Goal: Task Accomplishment & Management: Contribute content

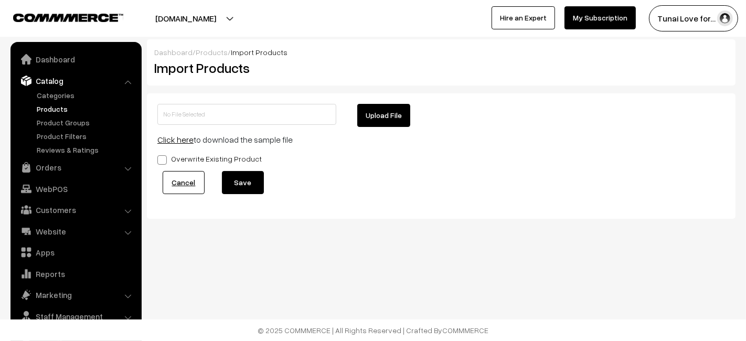
drag, startPoint x: 52, startPoint y: 109, endPoint x: 57, endPoint y: 104, distance: 6.3
click at [52, 109] on link "Products" at bounding box center [86, 108] width 104 height 11
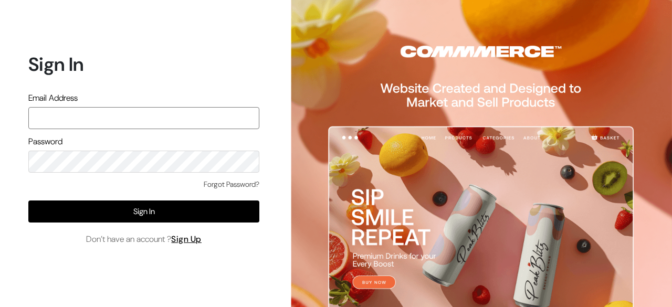
type input "hello@tunai.in"
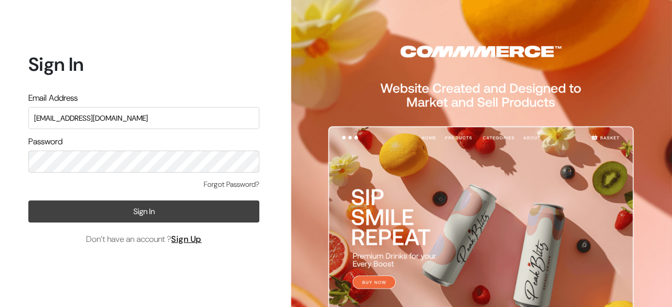
click at [172, 214] on button "Sign In" at bounding box center [143, 212] width 231 height 22
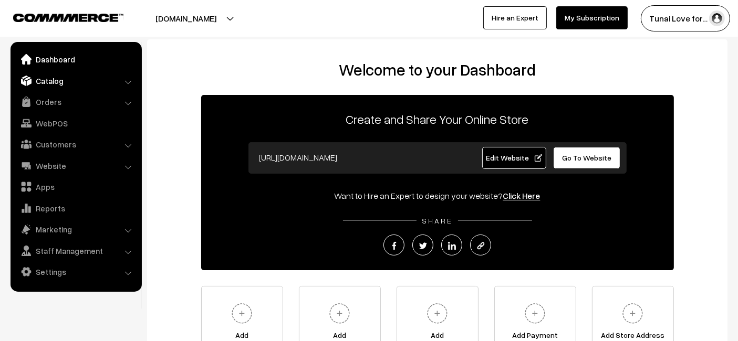
click at [46, 79] on link "Catalog" at bounding box center [75, 80] width 125 height 19
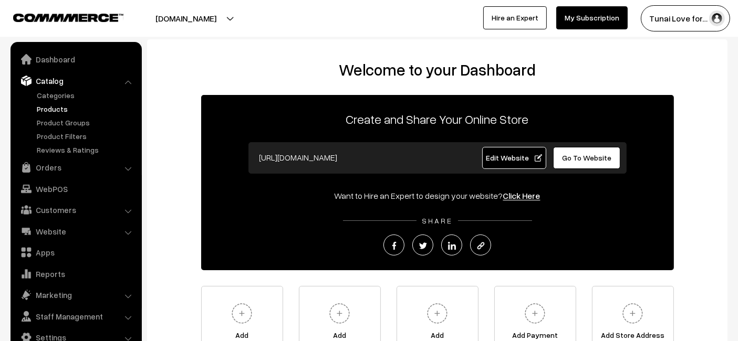
click at [62, 108] on link "Products" at bounding box center [86, 108] width 104 height 11
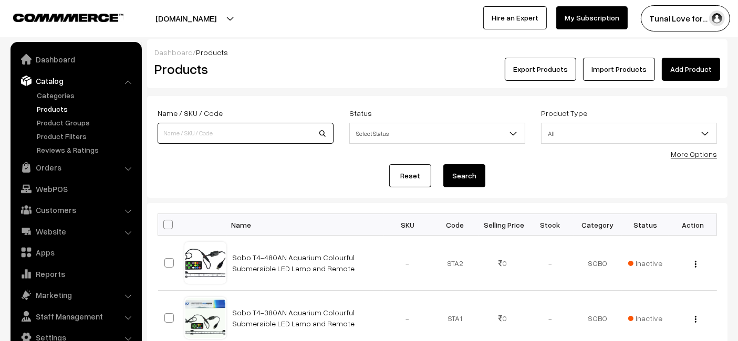
click at [268, 134] on input at bounding box center [245, 133] width 176 height 21
paste input "Sunken Garden Cichlid Fish Water Conditioner | Color, Clarity & Control for You…"
click at [321, 130] on input "Sunken Garden Cichlid Fish Water Conditioner | Color, Clarity & Control for You…" at bounding box center [245, 133] width 176 height 21
type input "Sunken Garden Cichlid Fish Water Conditioner | Color, Clarity & Control for You…"
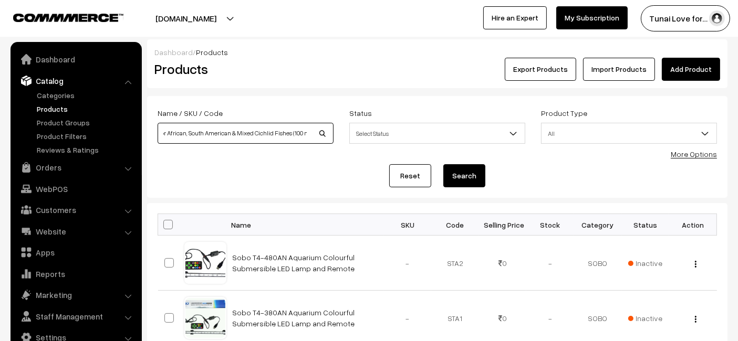
click at [443, 164] on button "Search" at bounding box center [464, 175] width 42 height 23
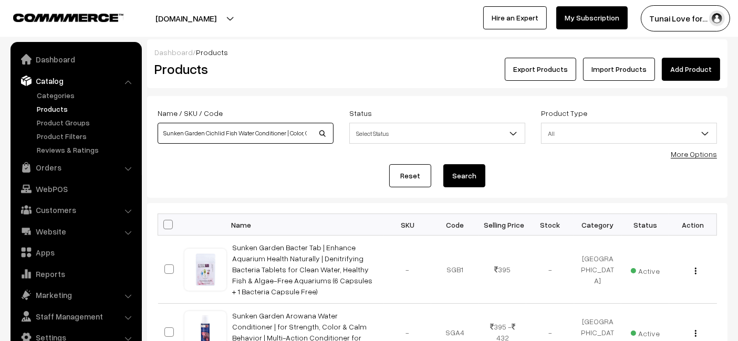
click at [311, 135] on input "Sunken Garden Cichlid Fish Water Conditioner | Color, Clarity & Control for You…" at bounding box center [245, 133] width 176 height 21
drag, startPoint x: 310, startPoint y: 134, endPoint x: 298, endPoint y: 133, distance: 12.1
click at [298, 133] on input "Sunken Garden Cichlid Fish Water Conditioner | Color, Clarity & Control for You…" at bounding box center [245, 133] width 176 height 21
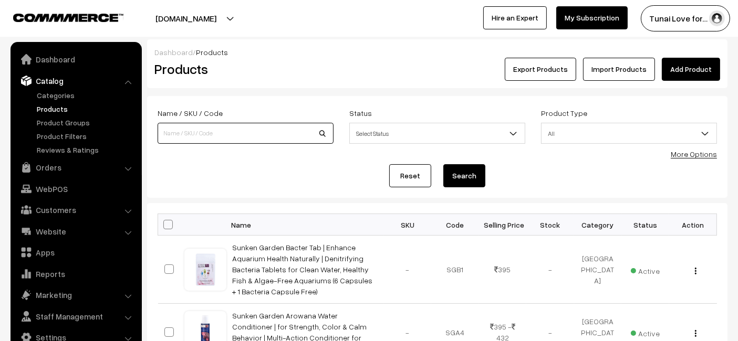
paste input "Sunken Garden Betta Fish Water Conditioner | Chlorine Neutralizer + Fin Rot Pro…"
type input "Sunken Garden Betta Fish Water Conditioner | Chlorine Neutralizer + Fin Rot Pro…"
click at [443, 164] on button "Search" at bounding box center [464, 175] width 42 height 23
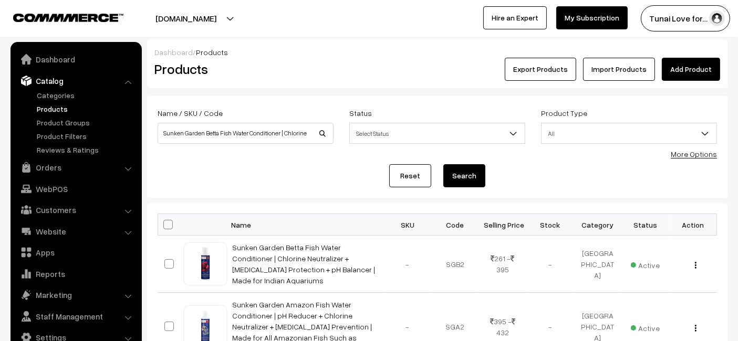
click at [715, 64] on link "Add Product" at bounding box center [690, 69] width 58 height 23
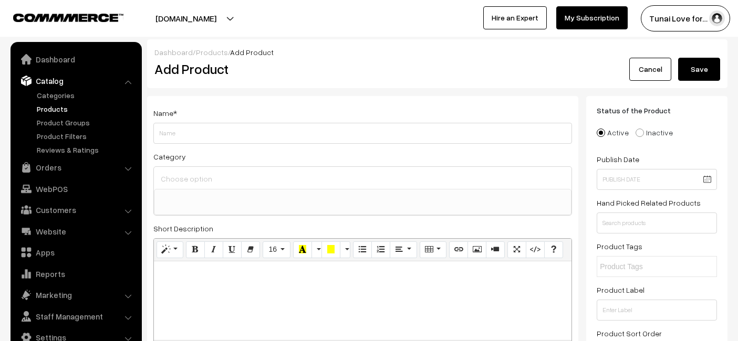
select select
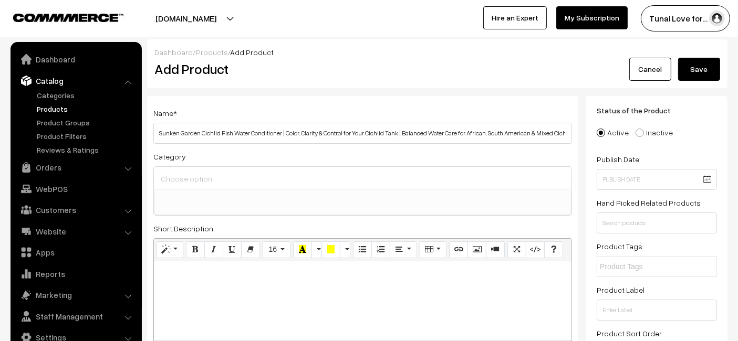
scroll to position [0, 41]
type input "Sunken Garden Cichlid Fish Water Conditioner | Color, Clarity & Control for You…"
click at [210, 197] on ul at bounding box center [362, 195] width 416 height 13
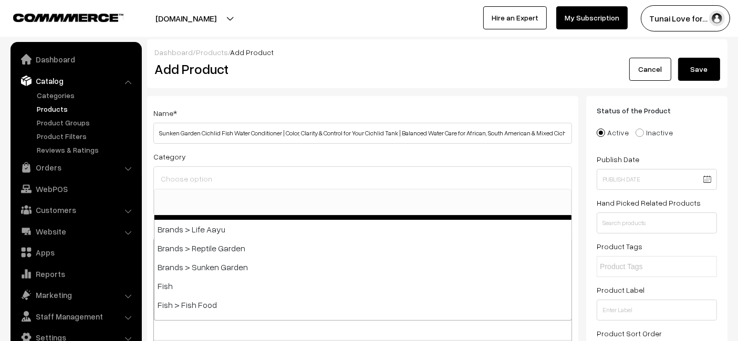
scroll to position [233, 0]
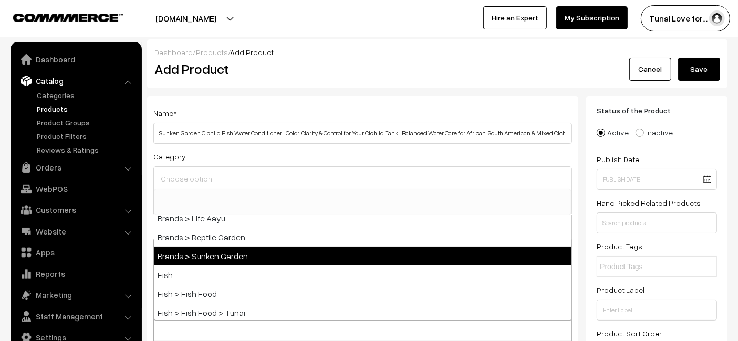
select select "52"
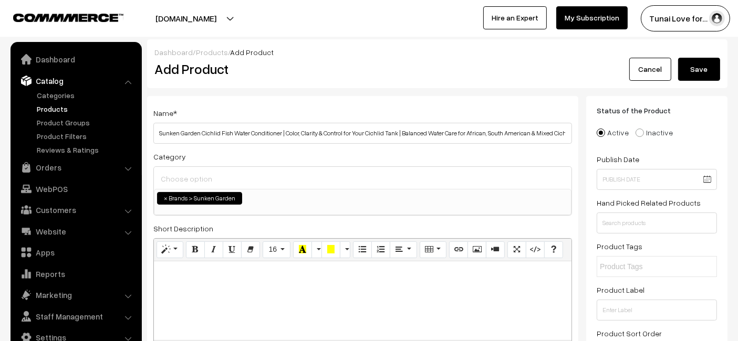
click at [289, 203] on ul "× Brands > Sunken Garden" at bounding box center [362, 196] width 416 height 15
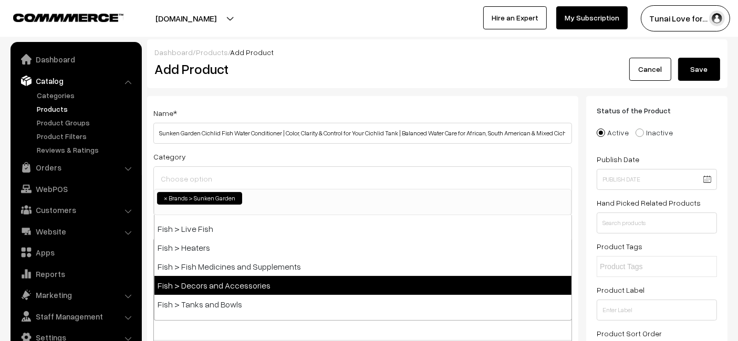
scroll to position [635, 0]
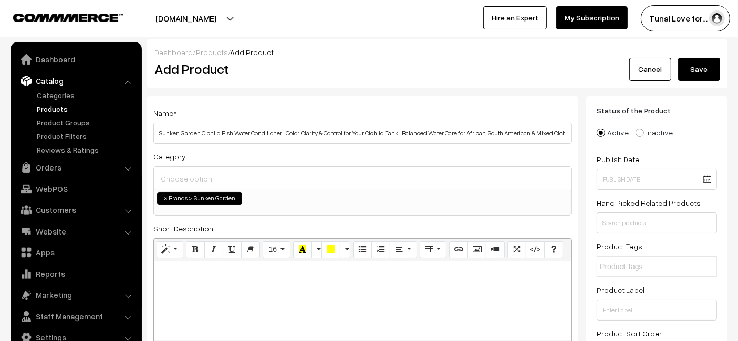
click at [356, 71] on h2 "Add Product" at bounding box center [364, 69] width 420 height 16
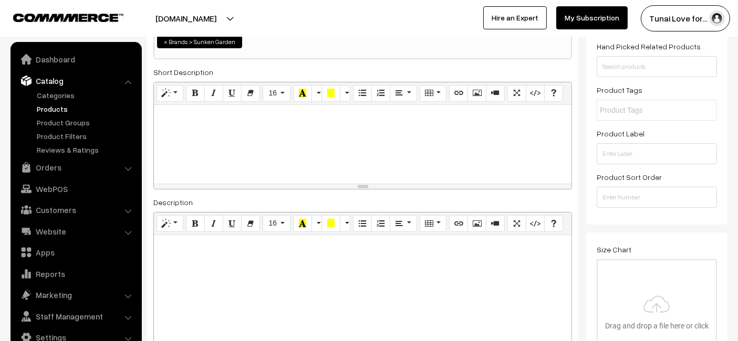
scroll to position [175, 0]
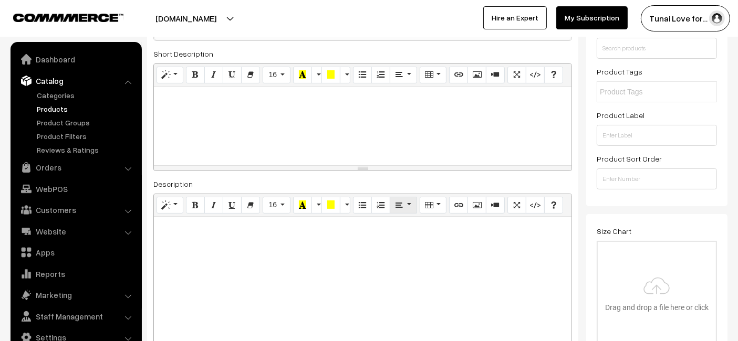
click at [389, 216] on div "Paragraph" at bounding box center [400, 225] width 40 height 19
click at [373, 226] on p at bounding box center [362, 228] width 407 height 13
paste div
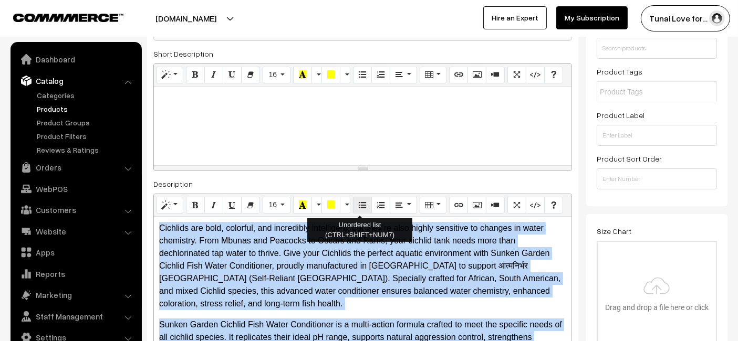
click at [359, 208] on icon "Unordered list (CTRL+SHIFT+NUM7)" at bounding box center [362, 205] width 7 height 8
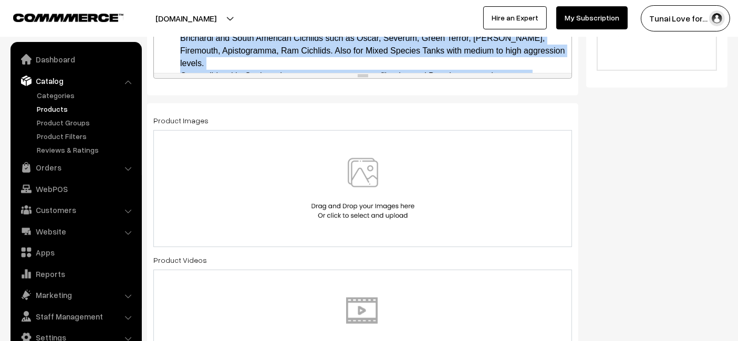
scroll to position [467, 0]
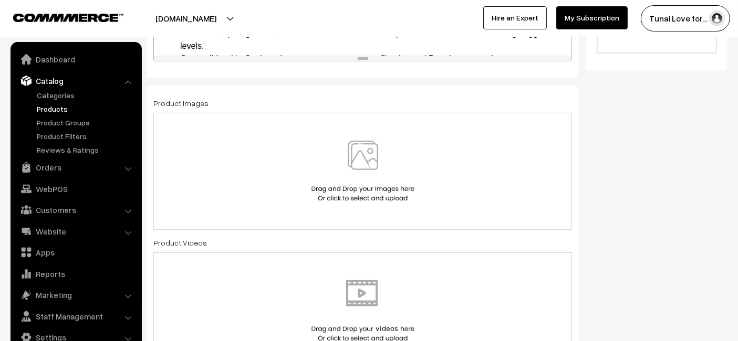
click at [301, 146] on div at bounding box center [362, 171] width 396 height 61
click at [295, 141] on div at bounding box center [362, 171] width 396 height 61
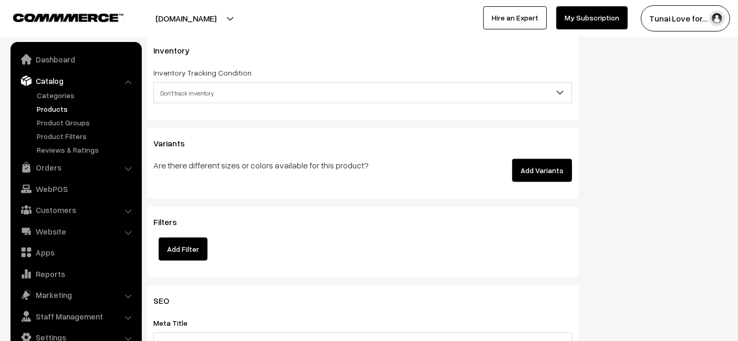
scroll to position [1400, 0]
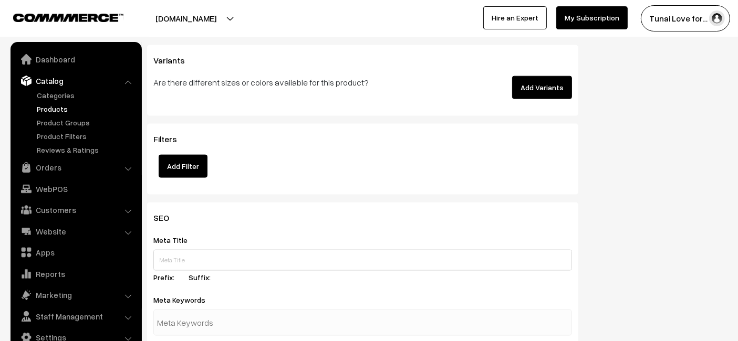
click at [540, 82] on button "Add Variants" at bounding box center [542, 87] width 60 height 23
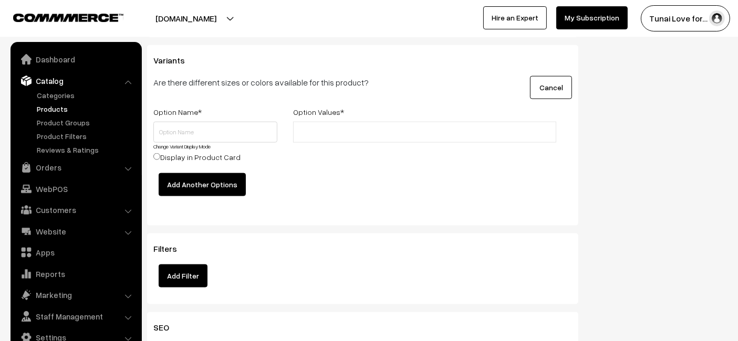
click at [267, 117] on div "Option Name *" at bounding box center [215, 114] width 140 height 16
click at [243, 132] on input "text" at bounding box center [215, 132] width 124 height 21
type input "Size"
click at [351, 131] on input "text" at bounding box center [342, 132] width 92 height 11
type input "100ml"
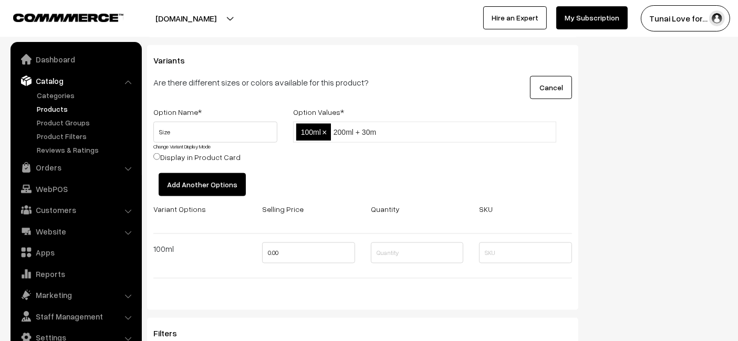
type input "200ml + 30ml"
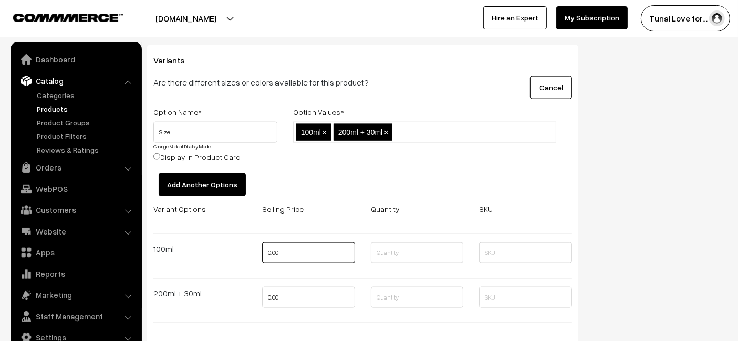
click at [301, 248] on input "0.00" at bounding box center [308, 253] width 93 height 21
type input "395"
drag, startPoint x: 314, startPoint y: 287, endPoint x: 310, endPoint y: 295, distance: 8.9
click at [310, 295] on input "0.00" at bounding box center [308, 297] width 93 height 21
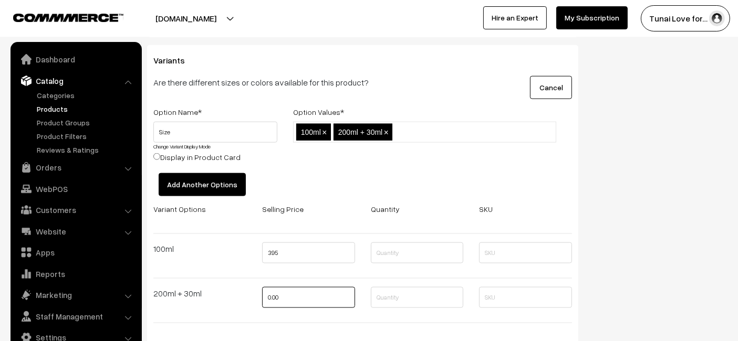
click at [305, 295] on input "0.00" at bounding box center [308, 297] width 93 height 21
click at [300, 305] on input "0.00" at bounding box center [308, 297] width 93 height 21
click at [291, 304] on input "0.00" at bounding box center [308, 297] width 93 height 21
click at [290, 300] on input "0.00" at bounding box center [308, 297] width 93 height 21
drag, startPoint x: 289, startPoint y: 299, endPoint x: 284, endPoint y: 298, distance: 5.5
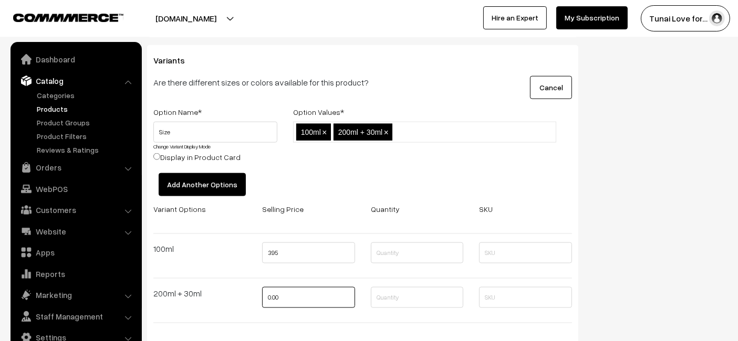
click at [288, 299] on input "0.00" at bounding box center [308, 297] width 93 height 21
click at [284, 298] on input "0.00" at bounding box center [308, 297] width 93 height 21
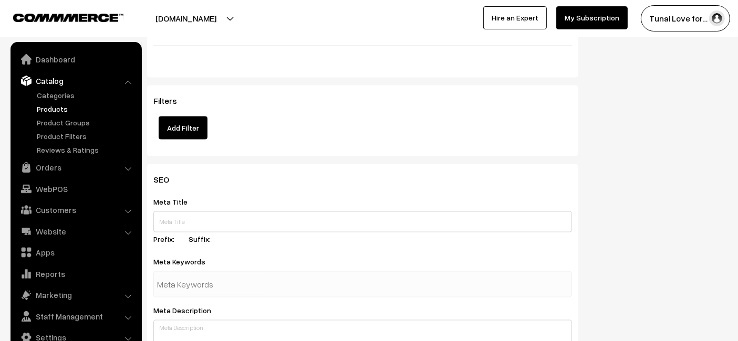
scroll to position [1808, 0]
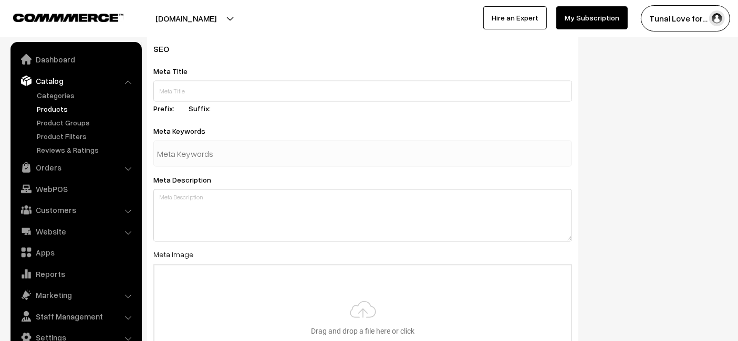
type input "432"
click at [228, 90] on input "text" at bounding box center [362, 91] width 418 height 21
paste input "Sunken Garden Cichlid Fish Water Conditioner"
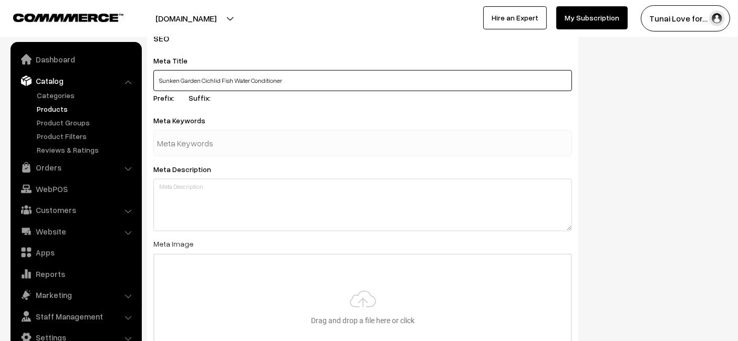
scroll to position [1790, 0]
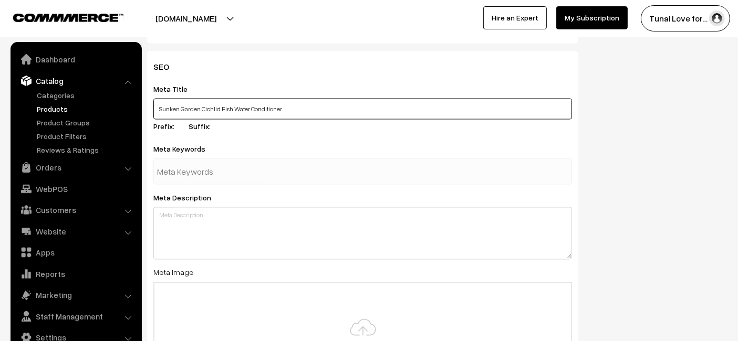
type input "Sunken Garden Cichlid Fish Water Conditioner"
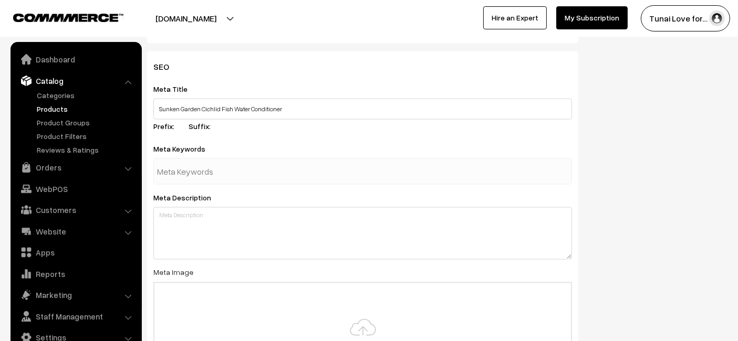
click at [228, 181] on div at bounding box center [362, 172] width 418 height 26
paste input "cichlid water conditioner"
type input "cichlid water conditioner"
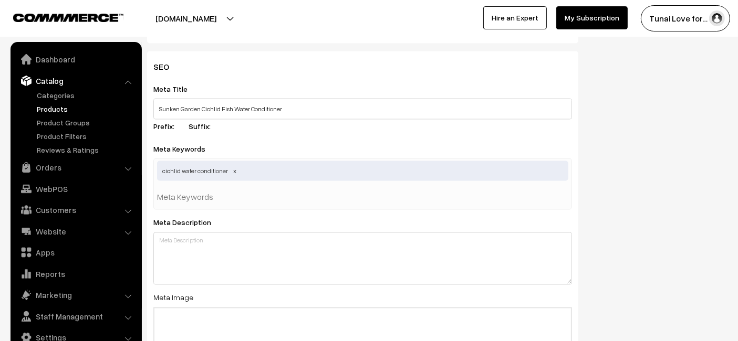
paste input "cichlid water conditioner"
type input "water conditioner"
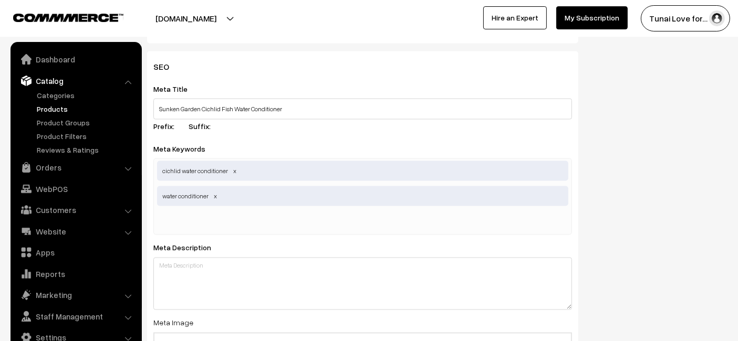
click at [196, 218] on input "text" at bounding box center [211, 222] width 109 height 21
paste input "aquarium conditioner"
type input "aquarium conditioner"
click at [277, 229] on div "cichlid water conditioner water conditioner" at bounding box center [362, 197] width 418 height 77
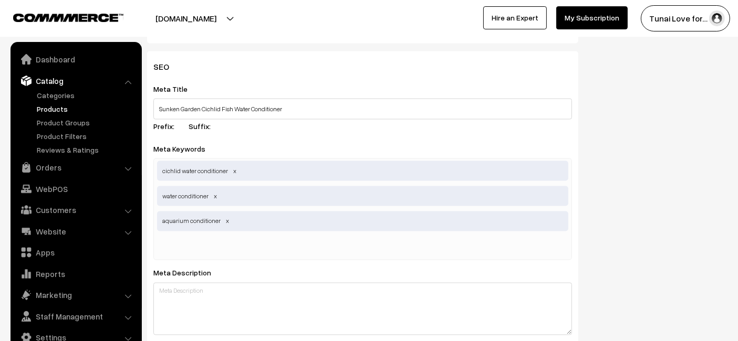
paste input "aquarium water treatment"
type input "aquarium water treatment"
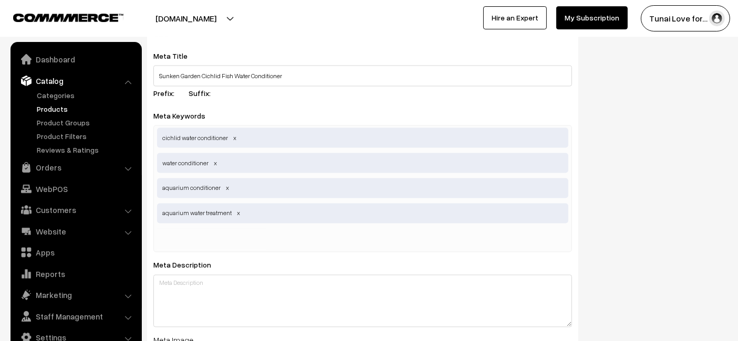
scroll to position [1849, 0]
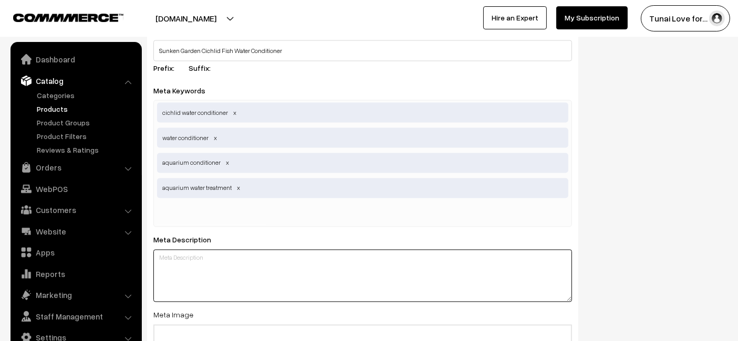
click at [217, 270] on textarea at bounding box center [362, 276] width 418 height 52
paste textarea "Sunken Garden Cichlid Fish Water Conditioner enhances color, improves clarity, …"
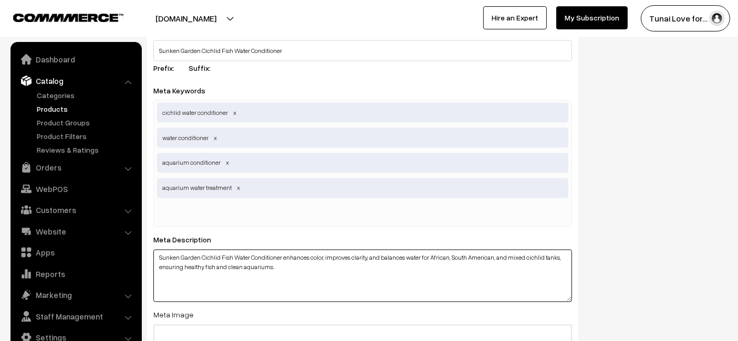
type textarea "Sunken Garden Cichlid Fish Water Conditioner enhances color, improves clarity, …"
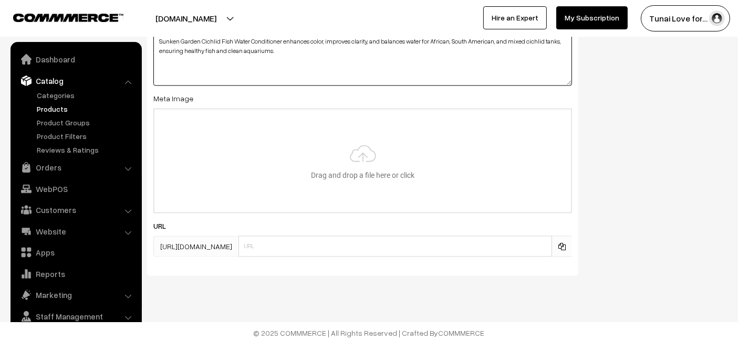
type input "C:\fakepath\sunken-garden-cichlid-fish-water-conditioner.jpg"
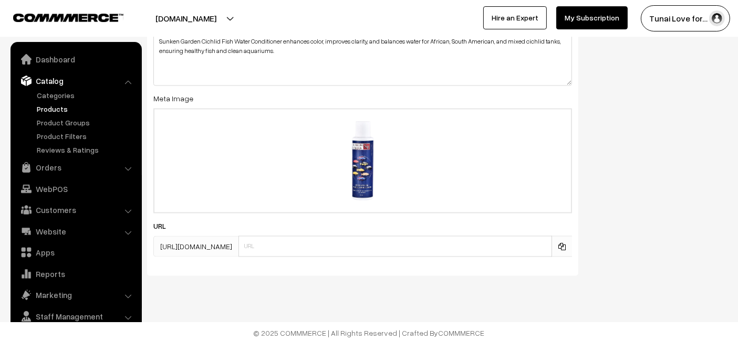
drag, startPoint x: 316, startPoint y: 246, endPoint x: 300, endPoint y: 224, distance: 26.7
click at [300, 224] on div "URL https://tunai.in/products/" at bounding box center [362, 237] width 418 height 37
click at [276, 244] on input "text" at bounding box center [394, 246] width 313 height 21
paste input "https://www.yourstore.com/sunken-garden-cichlid-fish-water-conditioner"
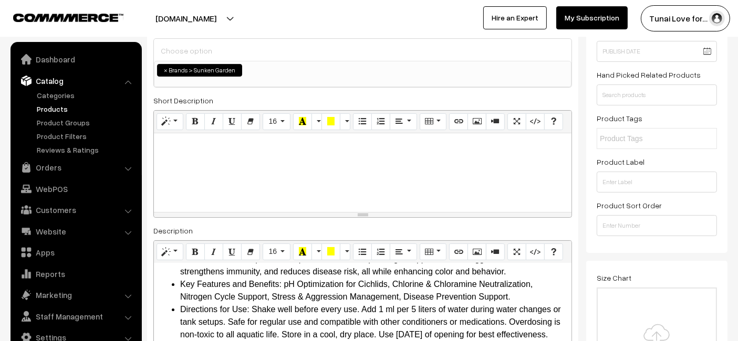
scroll to position [0, 0]
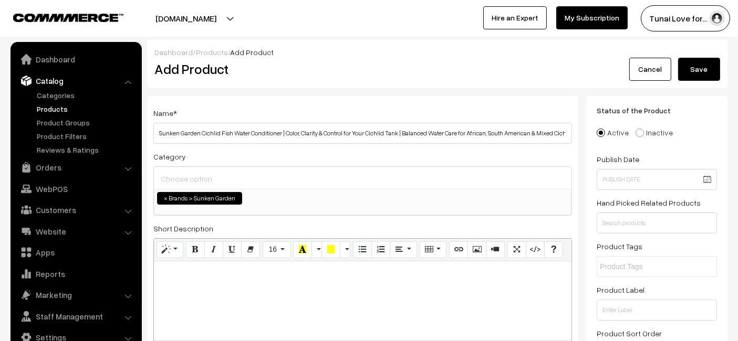
type input "sunken-garden-cichlid-fish-water-conditioner"
click at [697, 77] on button "Save" at bounding box center [699, 69] width 42 height 23
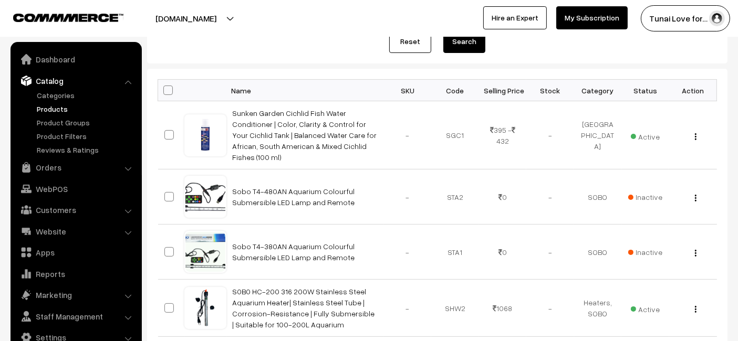
scroll to position [117, 0]
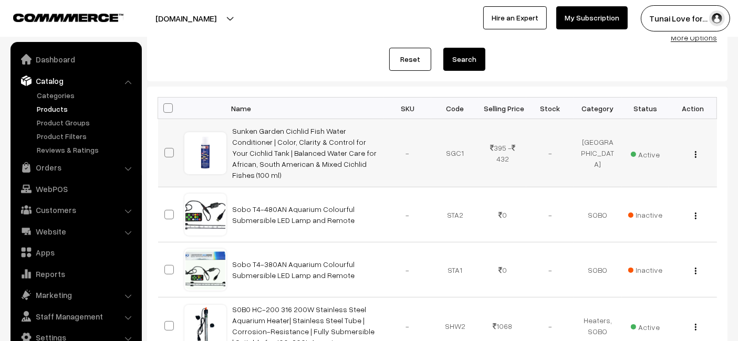
click at [313, 146] on td "Sunken Garden Cichlid Fish Water Conditioner | Color, Clarity & Control for You…" at bounding box center [304, 153] width 157 height 68
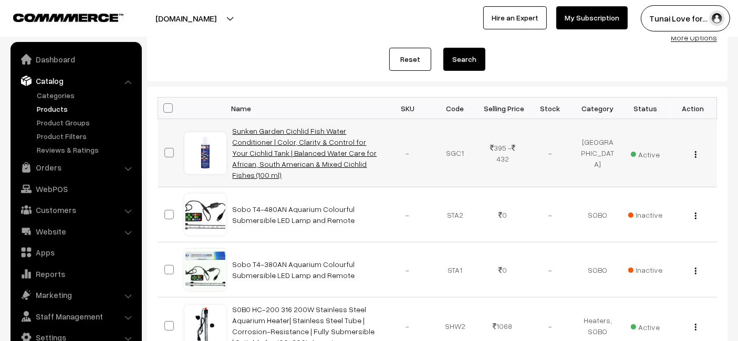
click at [321, 141] on link "Sunken Garden Cichlid Fish Water Conditioner | Color, Clarity & Control for You…" at bounding box center [305, 153] width 144 height 53
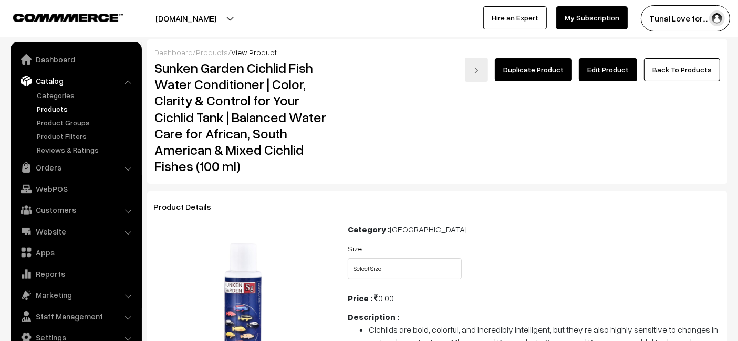
drag, startPoint x: 365, startPoint y: 281, endPoint x: 368, endPoint y: 274, distance: 8.0
click at [366, 278] on div "Size Select Size 100ml 200ml + 30ml" at bounding box center [534, 264] width 389 height 44
click at [372, 278] on select "Select Size 100ml 200ml + 30ml" at bounding box center [404, 268] width 114 height 21
select select "SGC1_URP"
click at [347, 258] on select "Select Size 100ml 200ml + 30ml" at bounding box center [404, 268] width 114 height 21
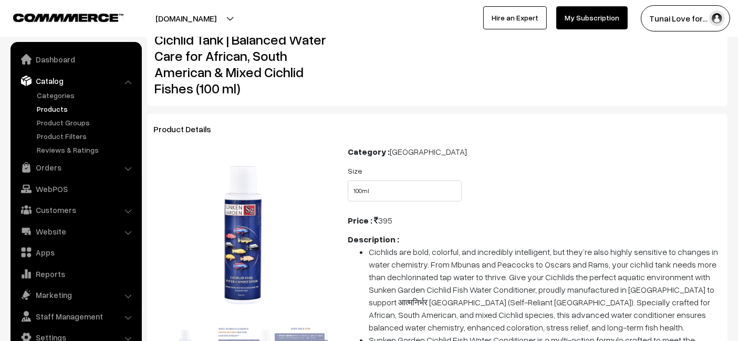
scroll to position [117, 0]
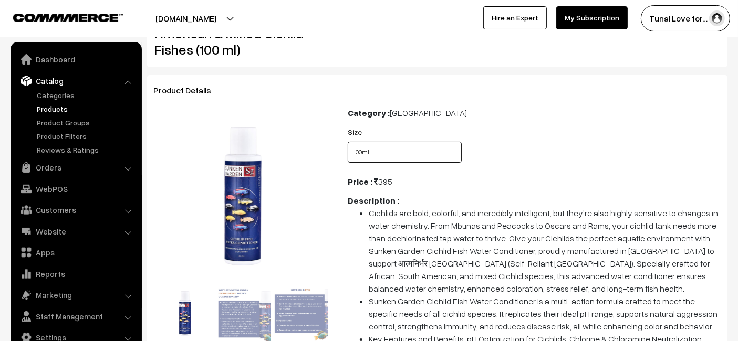
click at [400, 148] on select "Select Size 100ml 200ml + 30ml" at bounding box center [404, 152] width 114 height 21
select select "SGC1_AR3"
click at [347, 142] on select "Select Size 100ml 200ml + 30ml" at bounding box center [404, 152] width 114 height 21
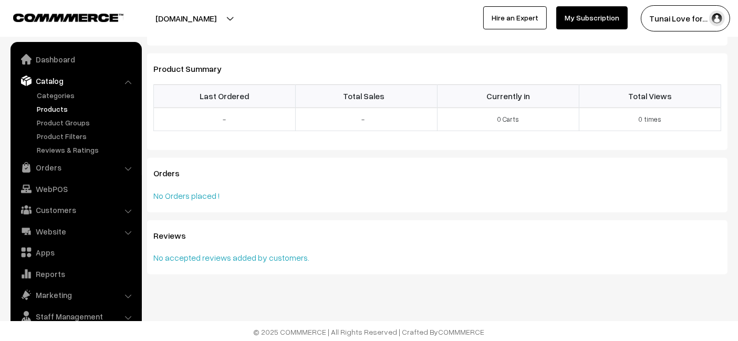
scroll to position [652, 0]
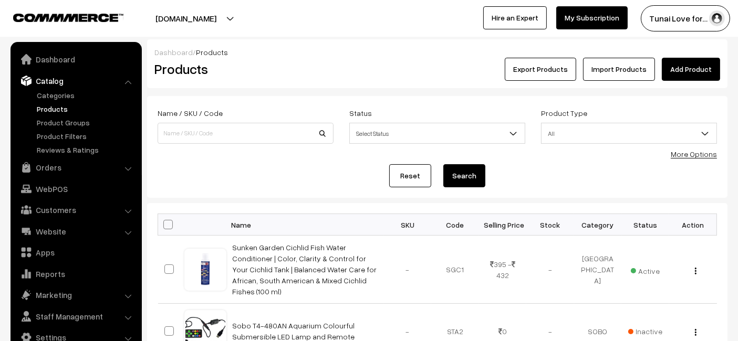
click at [687, 64] on link "Add Product" at bounding box center [690, 69] width 58 height 23
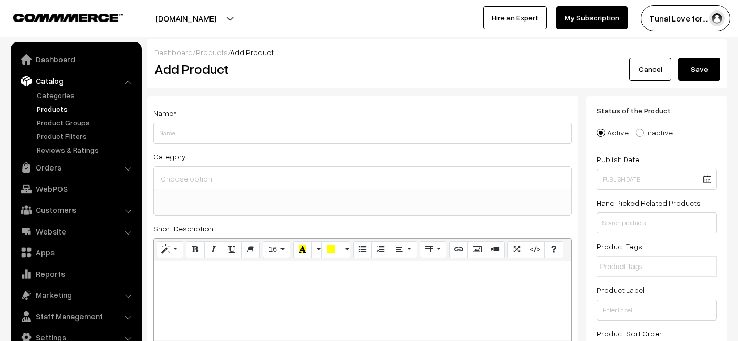
select select
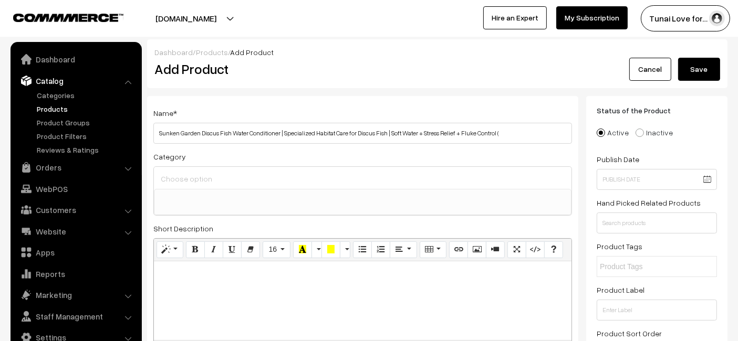
type input "Sunken Garden Discus Fish Water Conditioner | Specialized Habitat Care for Disc…"
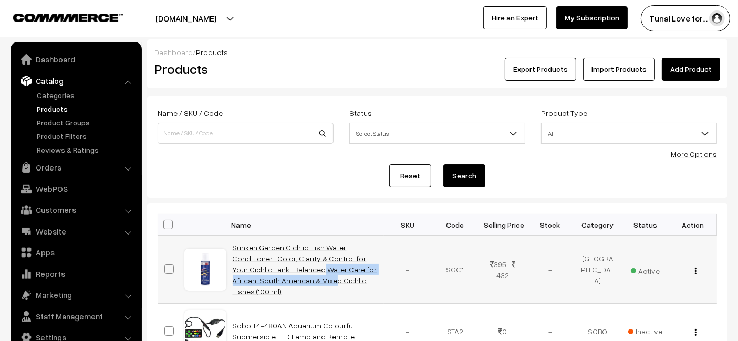
click at [290, 264] on td "Sunken Garden Cichlid Fish Water Conditioner | Color, Clarity & Control for You…" at bounding box center [304, 270] width 157 height 68
click at [313, 260] on link "Sunken Garden Cichlid Fish Water Conditioner | Color, Clarity & Control for You…" at bounding box center [305, 269] width 144 height 53
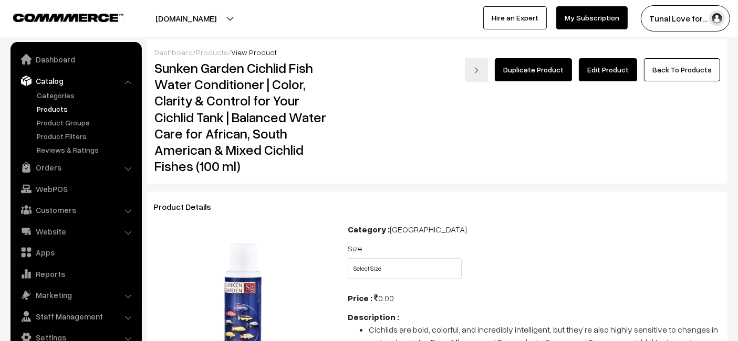
click at [637, 74] on link "Edit Product" at bounding box center [607, 69] width 58 height 23
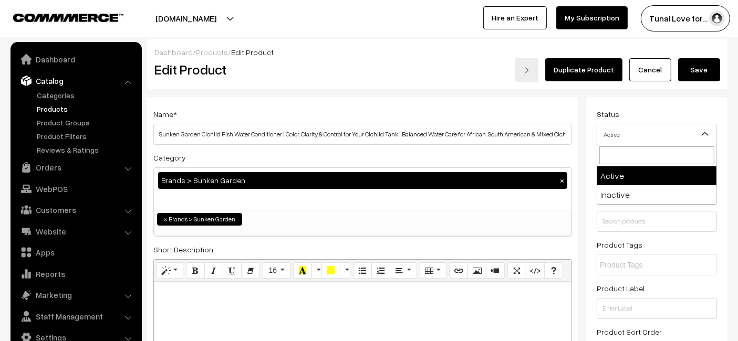
click at [667, 139] on span "Active" at bounding box center [656, 134] width 119 height 18
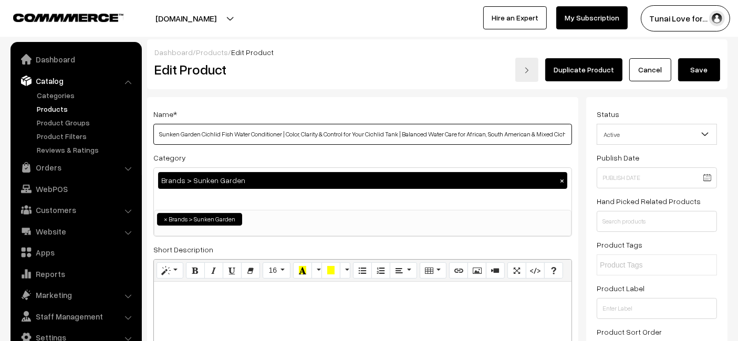
scroll to position [0, 41]
drag, startPoint x: 532, startPoint y: 132, endPoint x: 654, endPoint y: 122, distance: 122.2
click at [562, 137] on input "Sunken Garden Cichlid Fish Water Conditioner | Color, Clarity & Control for You…" at bounding box center [362, 134] width 418 height 21
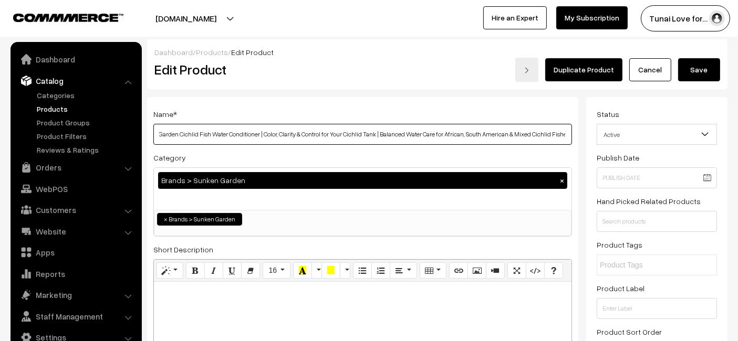
type input "Sunken Garden Cichlid Fish Water Conditioner | Color, Clarity & Control for You…"
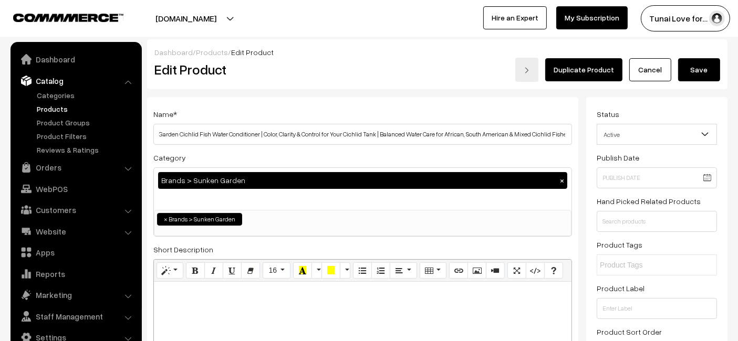
click at [691, 65] on button "Save" at bounding box center [699, 69] width 42 height 23
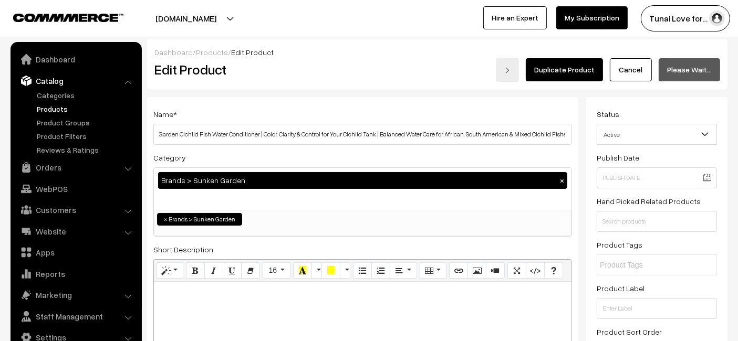
scroll to position [0, 0]
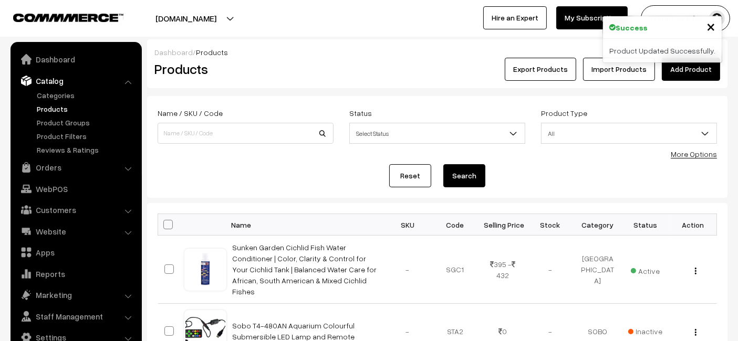
click at [711, 71] on link "Add Product" at bounding box center [690, 69] width 58 height 23
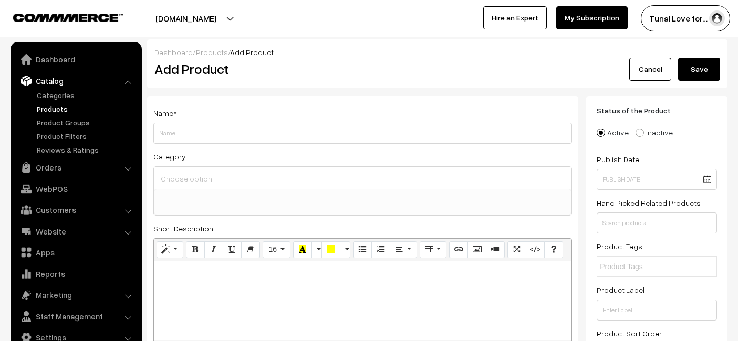
select select
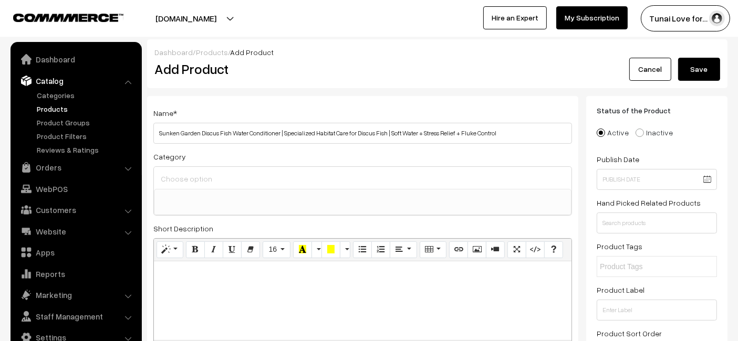
type input "Sunken Garden Discus Fish Water Conditioner | Specialized Habitat Care for Disc…"
click at [387, 189] on ul at bounding box center [362, 195] width 416 height 13
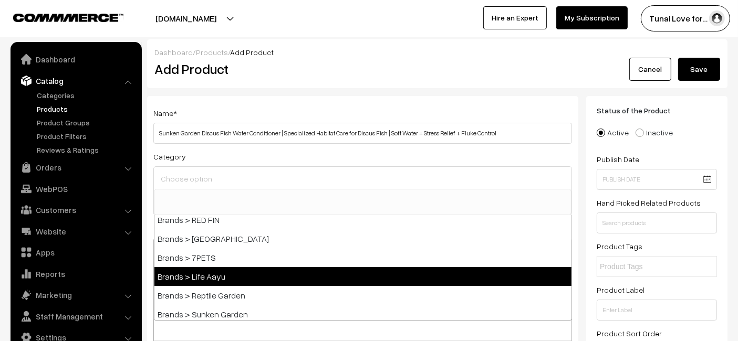
scroll to position [233, 0]
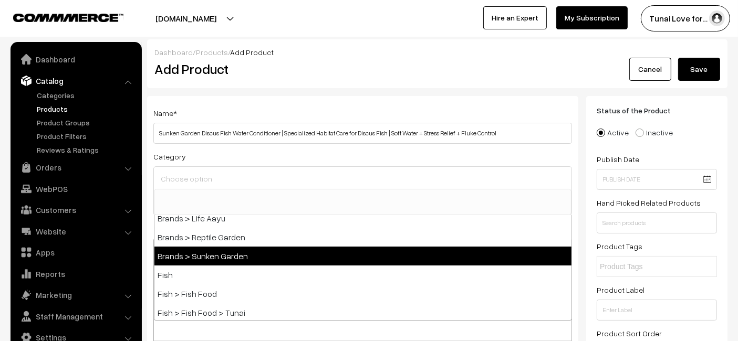
select select "52"
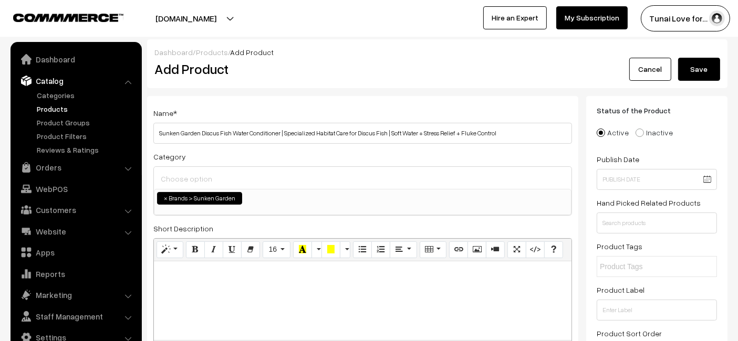
click at [321, 96] on div "Name * Sunken Garden Discus Fish Water Conditioner | Specialized Habitat Care f…" at bounding box center [362, 320] width 431 height 449
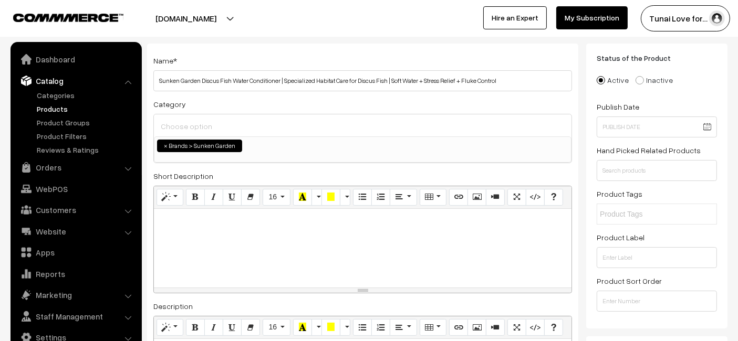
scroll to position [117, 0]
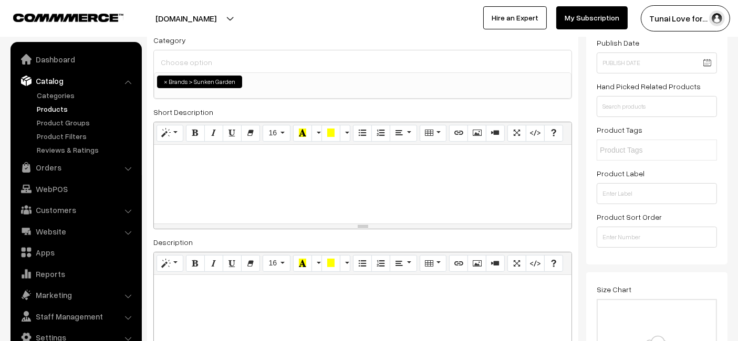
click at [223, 308] on div at bounding box center [362, 340] width 417 height 131
paste div
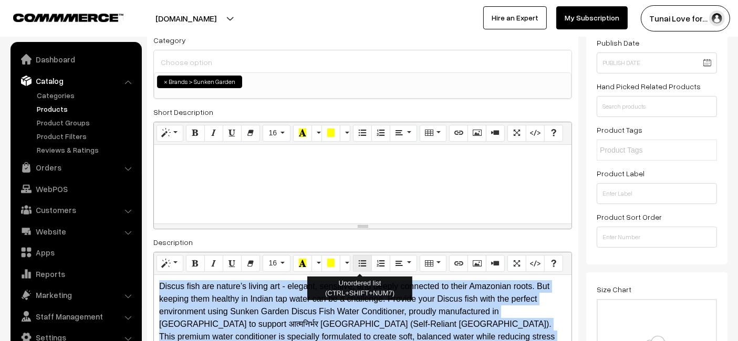
click at [353, 258] on button "Unordered list (CTRL+SHIFT+NUM7)" at bounding box center [362, 263] width 19 height 17
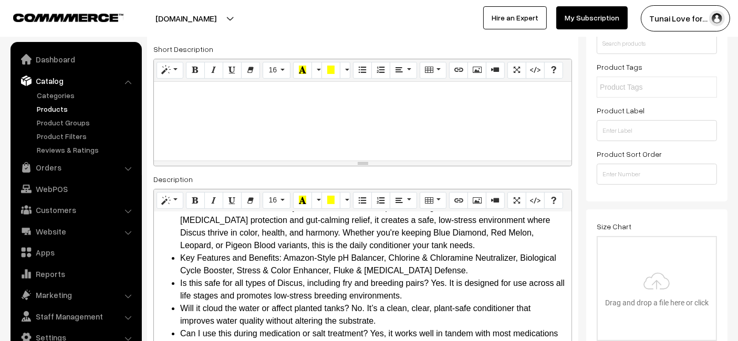
click at [367, 133] on div at bounding box center [362, 121] width 417 height 79
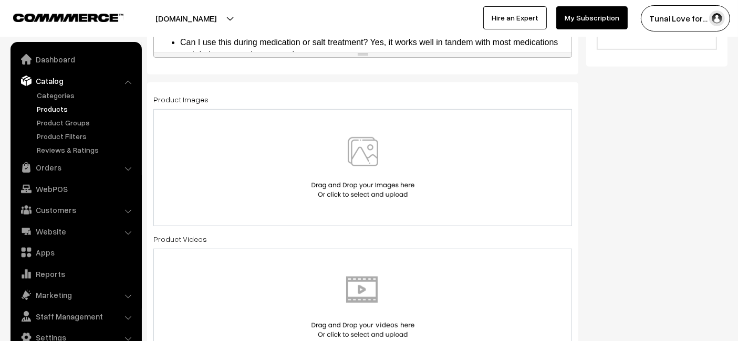
scroll to position [471, 0]
click at [235, 168] on div at bounding box center [362, 166] width 396 height 61
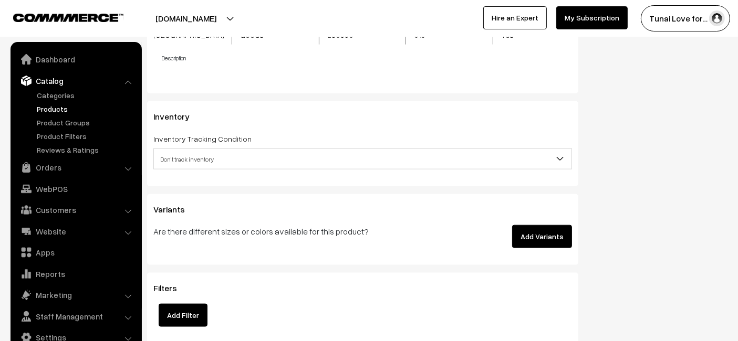
scroll to position [1288, 0]
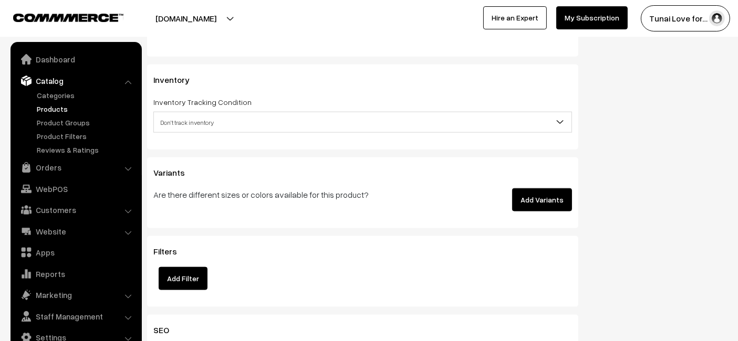
click at [538, 199] on button "Add Variants" at bounding box center [542, 199] width 60 height 23
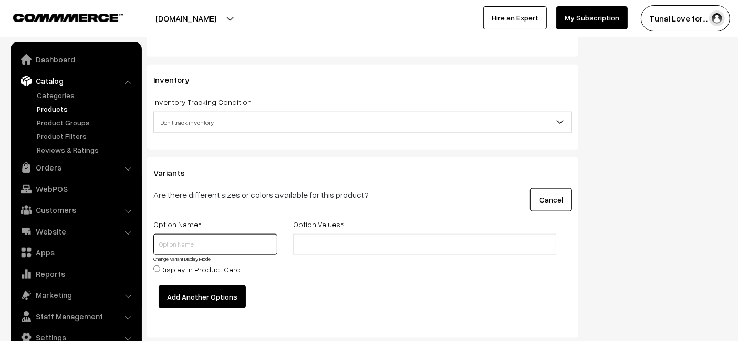
click at [204, 246] on input "text" at bounding box center [215, 244] width 124 height 21
type input "s"
type input "Size"
click at [383, 236] on li at bounding box center [343, 244] width 94 height 17
type input "100ml"
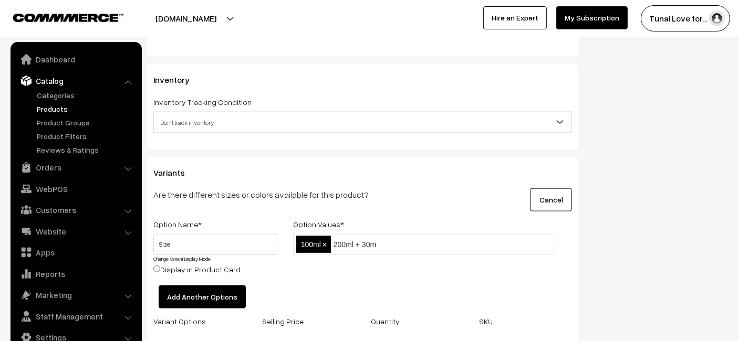
type input "200ml + 30ml"
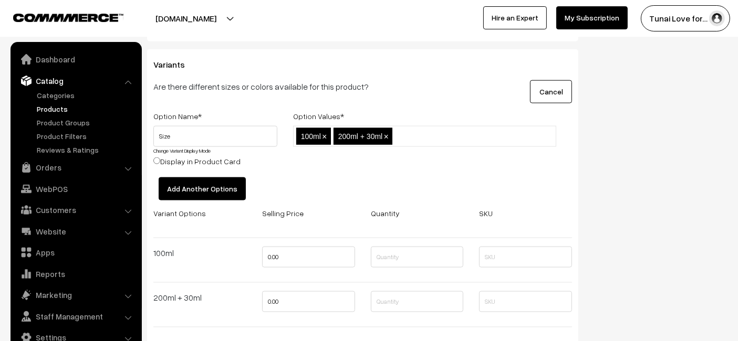
scroll to position [1405, 0]
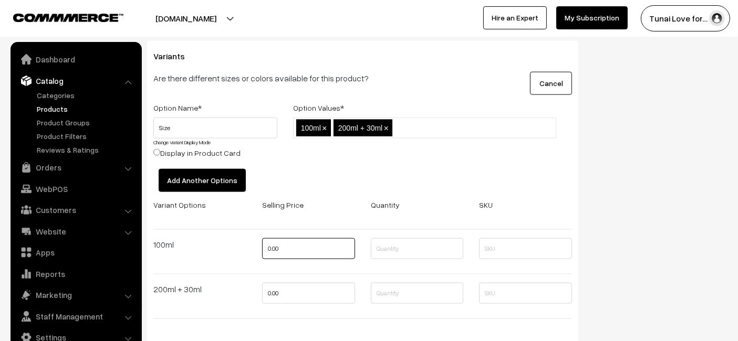
click at [335, 251] on input "0.00" at bounding box center [308, 248] width 93 height 21
type input "395"
click at [287, 293] on input "0.00" at bounding box center [308, 293] width 93 height 21
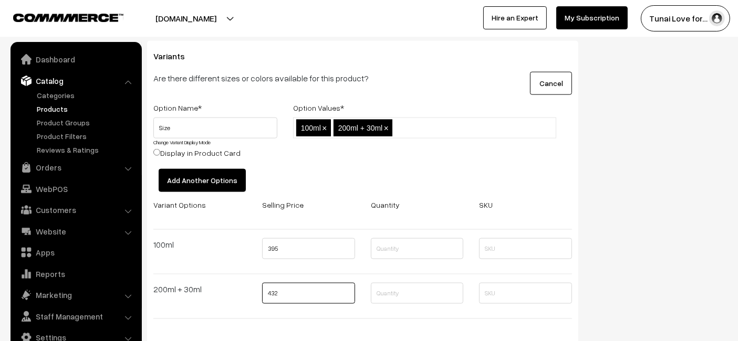
type input "432"
click at [416, 177] on div "Option Name * Option Values * Size Change Variant Display Mode Display in Produ…" at bounding box center [362, 217] width 434 height 233
drag, startPoint x: 443, startPoint y: 169, endPoint x: 433, endPoint y: 165, distance: 10.1
click at [441, 168] on div "Option Name * Option Values * Size Change Variant Display Mode Display in Produ…" at bounding box center [362, 217] width 434 height 233
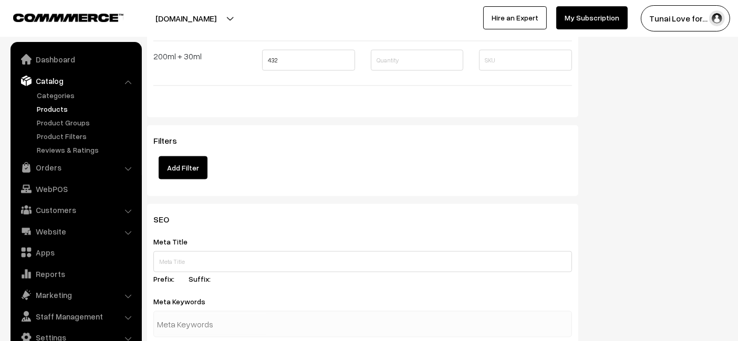
scroll to position [1696, 0]
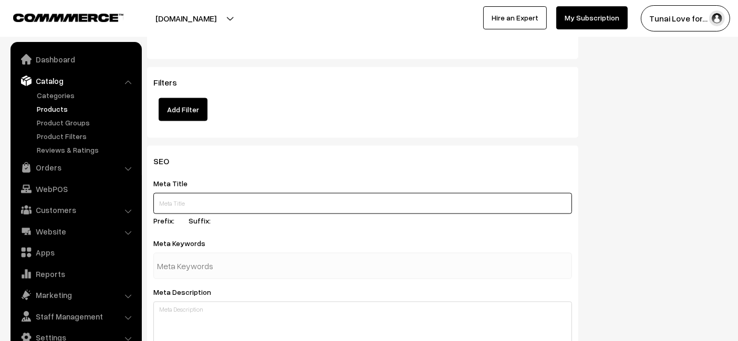
click at [256, 202] on input "text" at bounding box center [362, 203] width 418 height 21
paste input "Sunken Garden Discus Fish Water Conditioner | Specialized Habitat Care for Disc…"
type input "Sunken Garden Discus Fish Water Conditioner | Specialized Habitat Care for Disc…"
click at [374, 199] on input "text" at bounding box center [362, 203] width 418 height 21
paste input "Sunken Garden Discus Fish Water Conditioner"
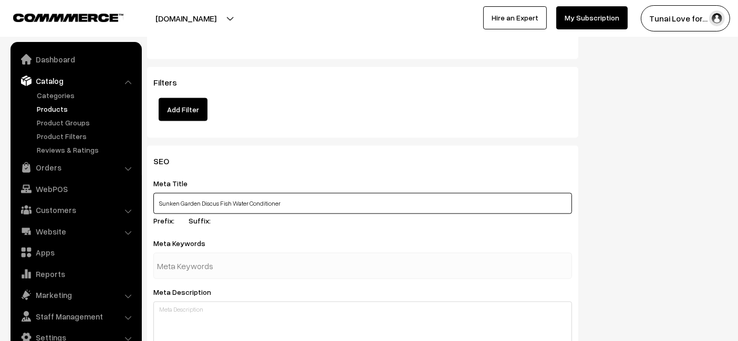
type input "Sunken Garden Discus Fish Water Conditioner"
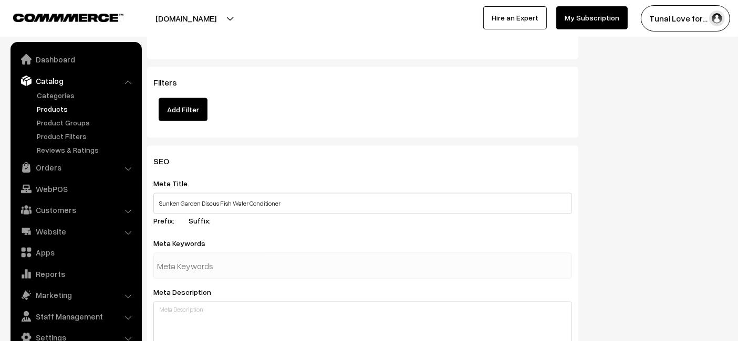
click at [223, 269] on input "text" at bounding box center [211, 266] width 109 height 21
paste input "discus fish care"
type input "discus fish care"
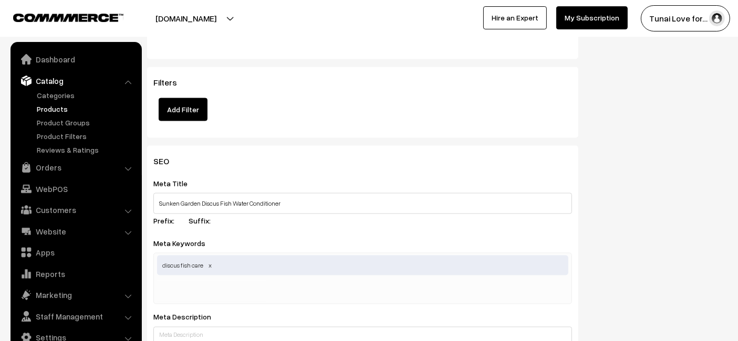
click at [289, 217] on div "Meta Title Sunken Garden Discus Fish Water Conditioner Prefix: Suffix:" at bounding box center [362, 204] width 418 height 54
click at [240, 284] on input "text" at bounding box center [211, 291] width 109 height 21
paste input "aquarium conditioner"
type input "aquarium conditioner"
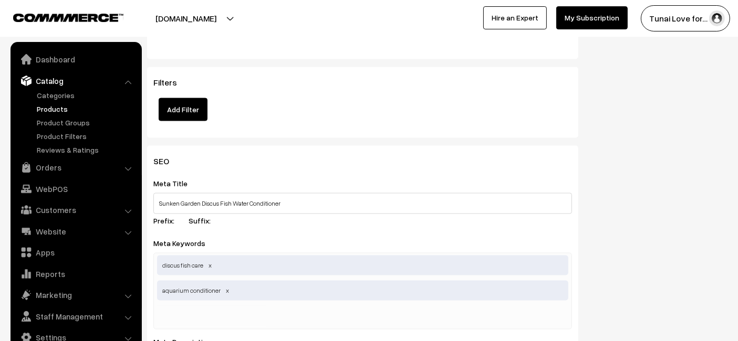
click at [349, 212] on div "Meta Title Sunken Garden Discus Fish Water Conditioner Prefix: Suffix:" at bounding box center [362, 204] width 418 height 54
click at [248, 318] on input "text" at bounding box center [211, 316] width 109 height 21
paste input "water conditioner"
type input "water conditioner"
click at [349, 212] on div "Meta Title Sunken Garden Discus Fish Water Conditioner Prefix: Suffix:" at bounding box center [362, 204] width 418 height 54
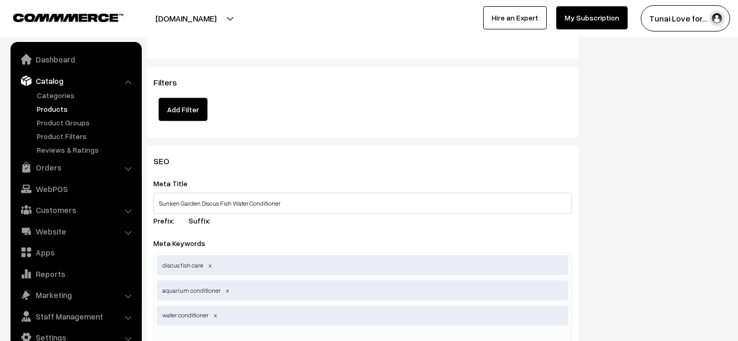
click at [248, 331] on input "text" at bounding box center [211, 341] width 109 height 21
paste input "stress relief for fish"
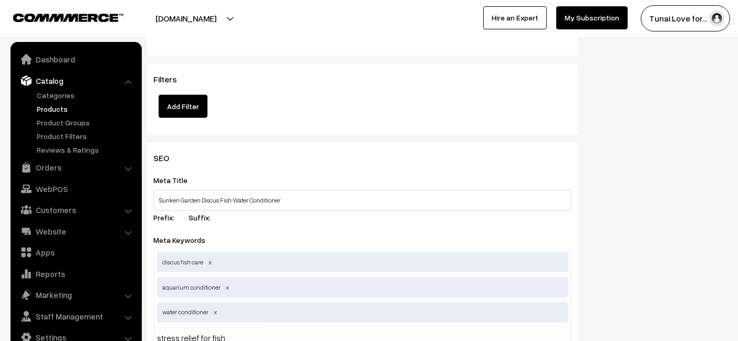
type input "stress relief for fish"
click at [322, 238] on div "Meta Keywords discus fish care,aquarium conditioner,water conditioner,stress re…" at bounding box center [362, 293] width 418 height 118
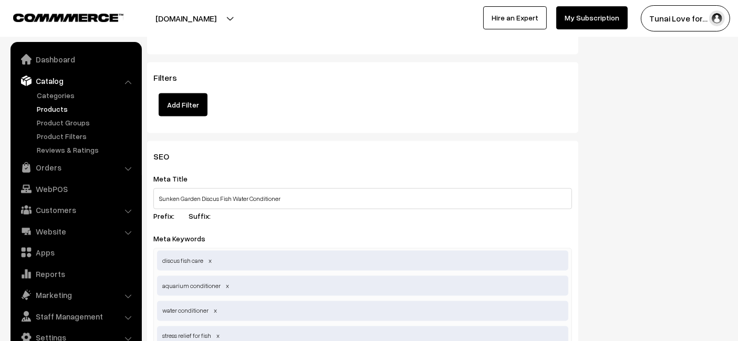
scroll to position [1816, 0]
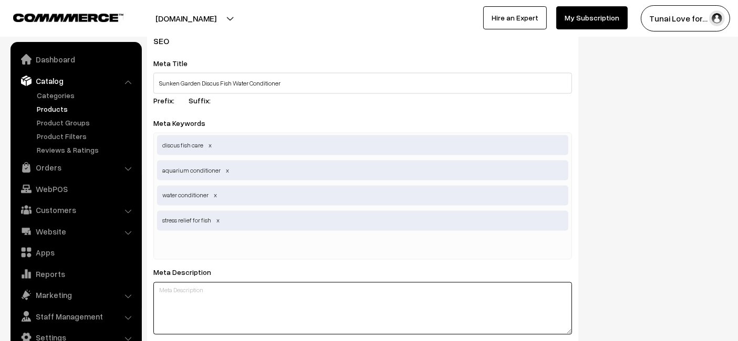
click at [274, 303] on textarea at bounding box center [362, 308] width 418 height 52
paste textarea "Sunken Garden Discus Fish Water Conditioner creates a soft water environment, r…"
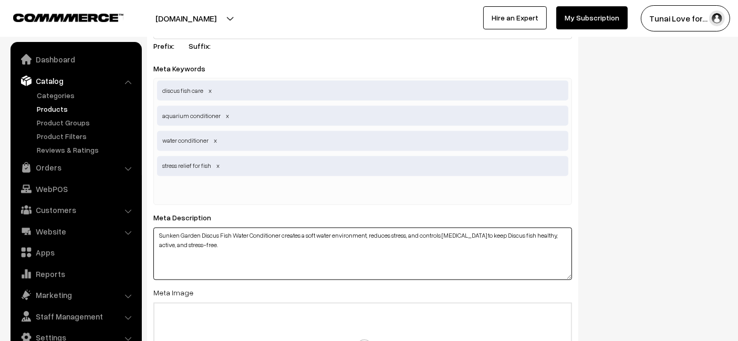
scroll to position [1933, 0]
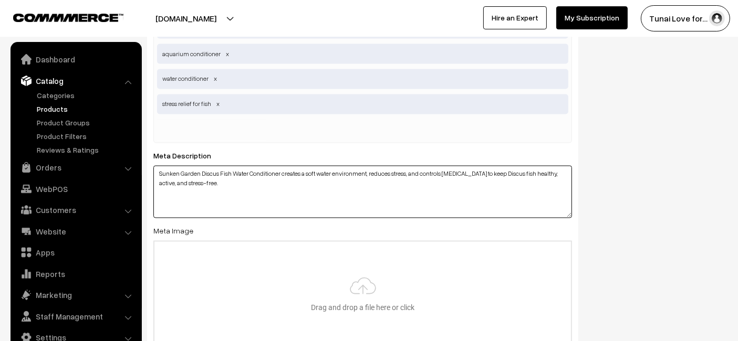
type textarea "Sunken Garden Discus Fish Water Conditioner creates a soft water environment, r…"
type input "C:\fakepath\sunken-garden-discus-fish-water-conditioner.jpg"
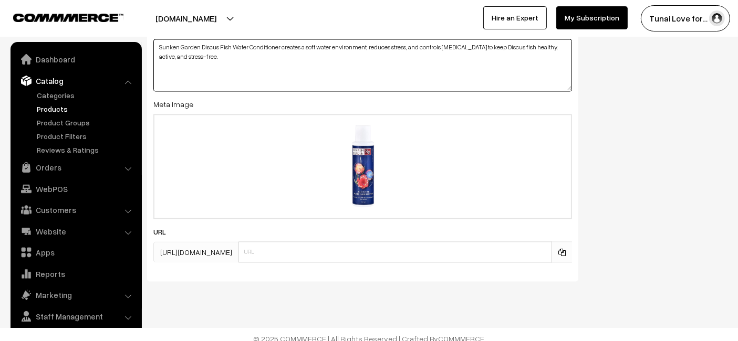
scroll to position [2066, 0]
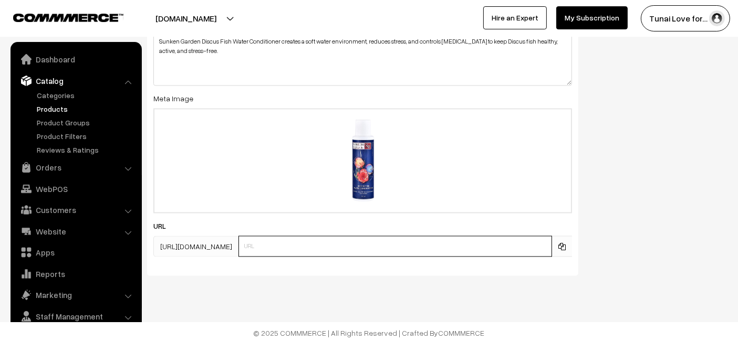
click at [304, 243] on input "text" at bounding box center [394, 246] width 313 height 21
paste input "https://www.yourstore.com/sunken-garden-discus-fish-water-conditioner"
drag, startPoint x: 322, startPoint y: 245, endPoint x: 165, endPoint y: 248, distance: 157.0
click at [174, 257] on div "SEO Meta Title Sunken Garden Discus Fish Water Conditioner Prefix: Suffix: Meta…" at bounding box center [362, 25] width 431 height 499
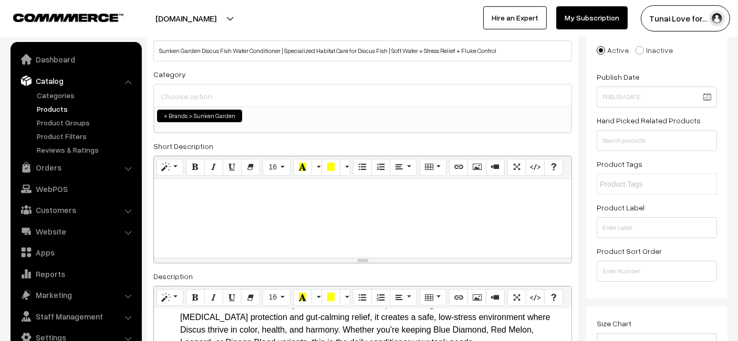
scroll to position [0, 0]
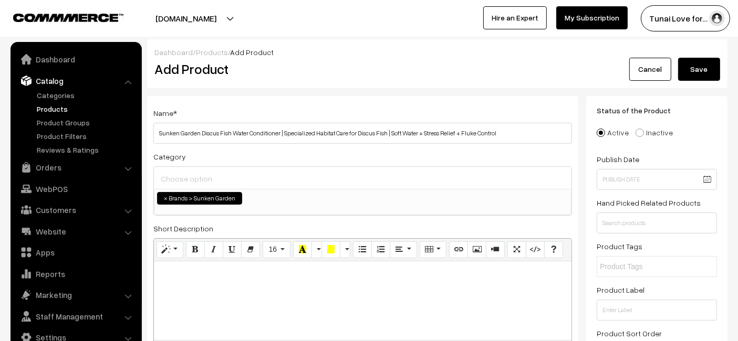
type input "sunken-garden-discus-fish-water-conditioner"
click at [692, 69] on button "Save" at bounding box center [699, 69] width 42 height 23
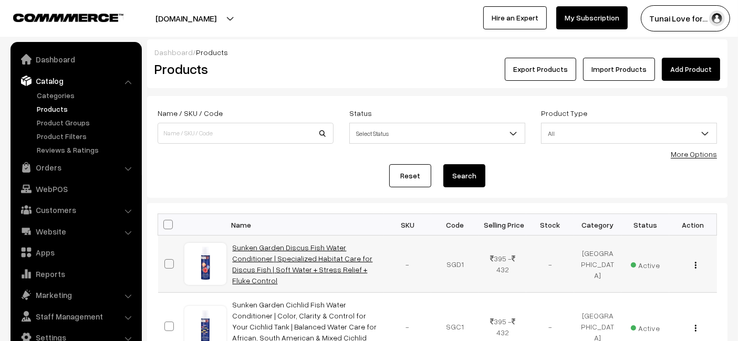
click at [312, 247] on link "Sunken Garden Discus Fish Water Conditioner | Specialized Habitat Care for Disc…" at bounding box center [303, 264] width 140 height 42
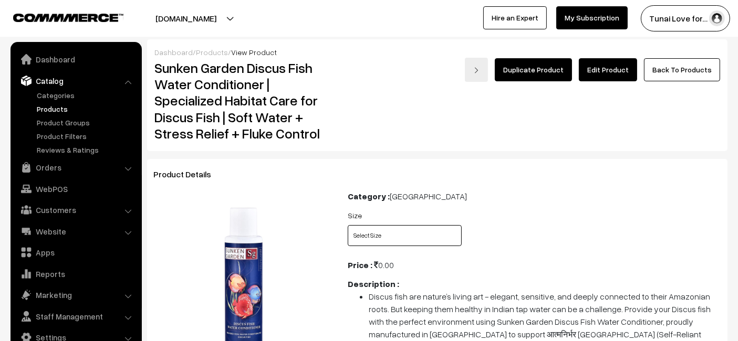
click at [401, 229] on select "Select Size 100ml 200ml + 30ml" at bounding box center [404, 235] width 114 height 21
select select "SGD1_X6L"
click at [347, 225] on select "Select Size 100ml 200ml + 30ml" at bounding box center [404, 235] width 114 height 21
drag, startPoint x: 438, startPoint y: 231, endPoint x: 423, endPoint y: 245, distance: 20.4
click at [438, 231] on select "Select Size 100ml 200ml + 30ml" at bounding box center [404, 235] width 114 height 21
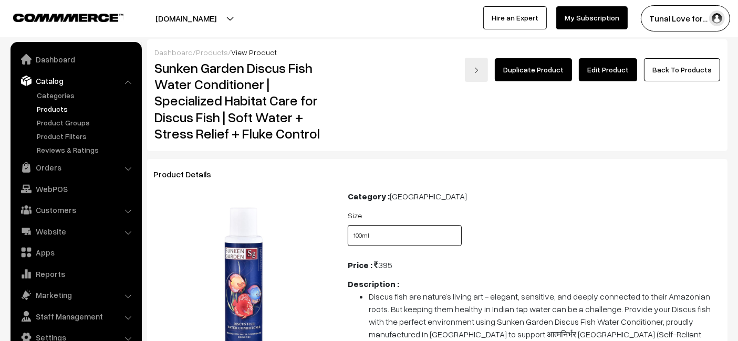
select select "SGD1_6PT"
click at [347, 225] on select "Select Size 100ml 200ml + 30ml" at bounding box center [404, 235] width 114 height 21
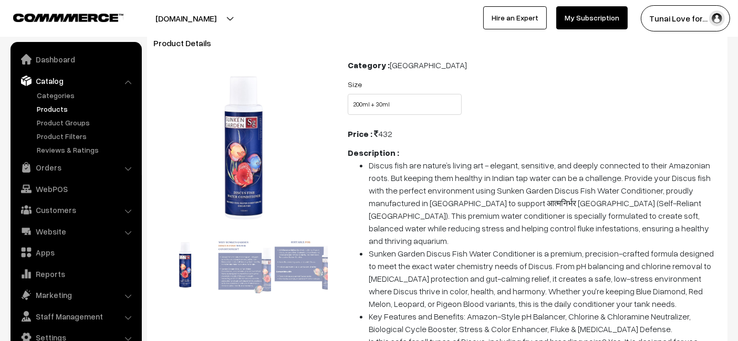
scroll to position [350, 0]
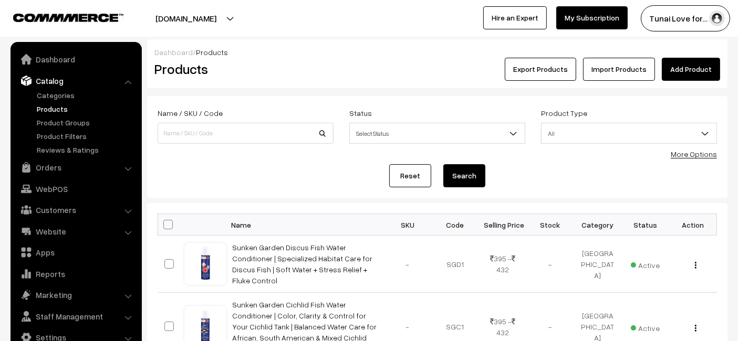
click at [696, 65] on link "Add Product" at bounding box center [690, 69] width 58 height 23
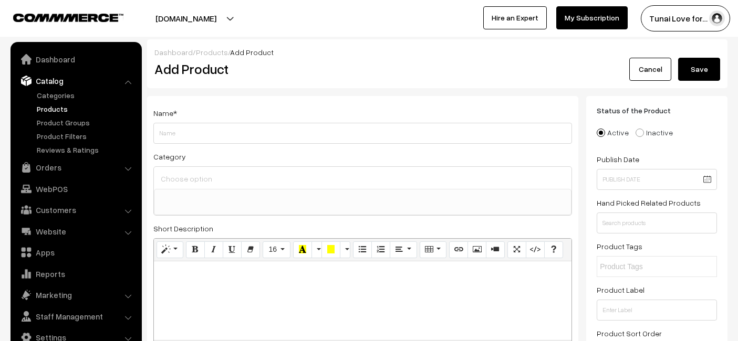
select select
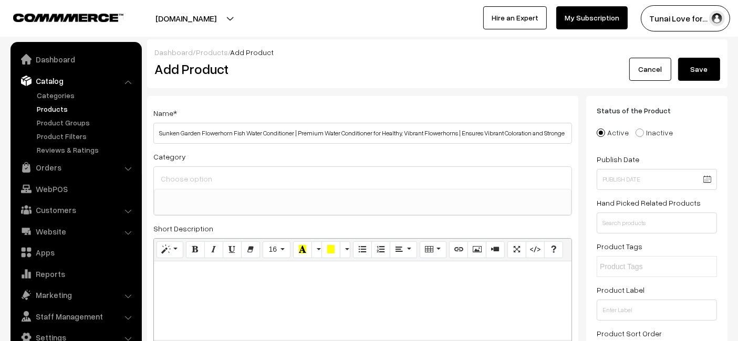
scroll to position [0, 21]
type input "Sunken Garden Flowerhorn Fish Water Conditioner | Premium Water Conditioner for…"
click at [366, 194] on ul at bounding box center [362, 195] width 416 height 13
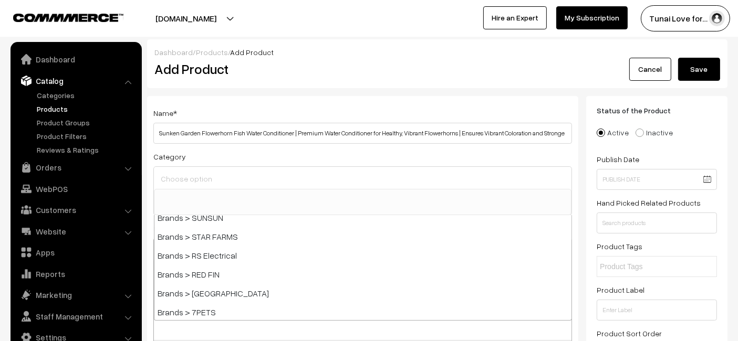
scroll to position [175, 0]
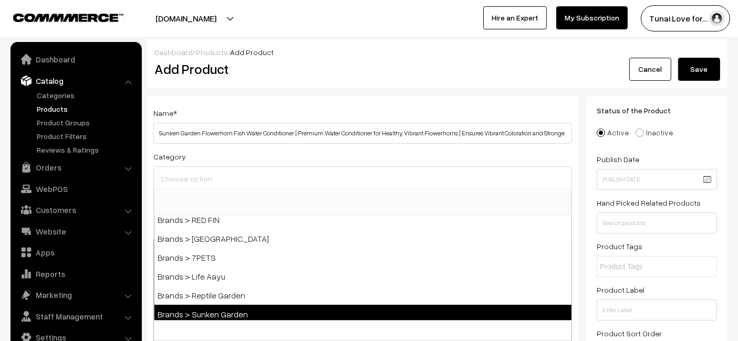
select select "52"
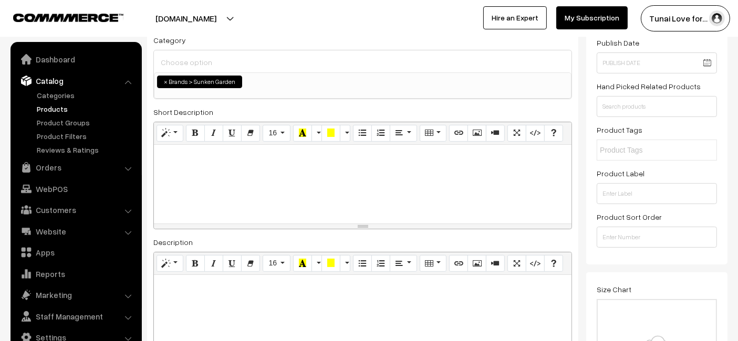
scroll to position [233, 0]
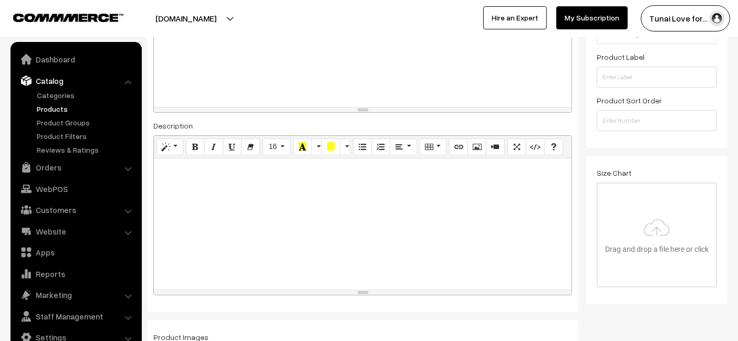
click at [228, 195] on div at bounding box center [362, 224] width 417 height 131
paste div
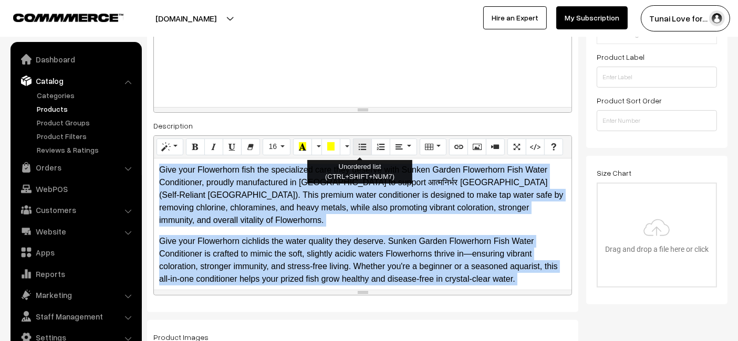
click at [359, 142] on icon "Unordered list (CTRL+SHIFT+NUM7)" at bounding box center [362, 146] width 7 height 8
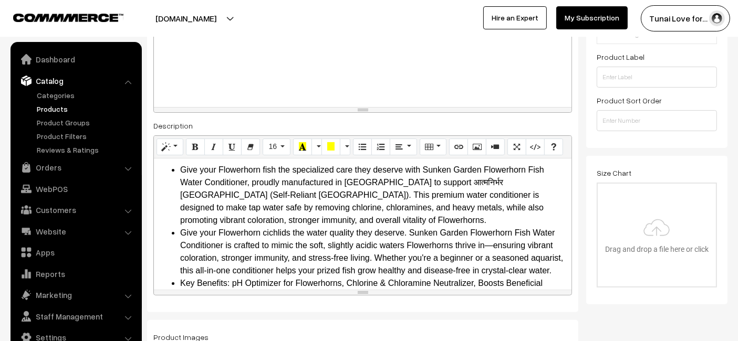
click at [267, 176] on li "Give your Flowerhorn fish the specialized care they deserve with Sunken Garden …" at bounding box center [373, 195] width 386 height 63
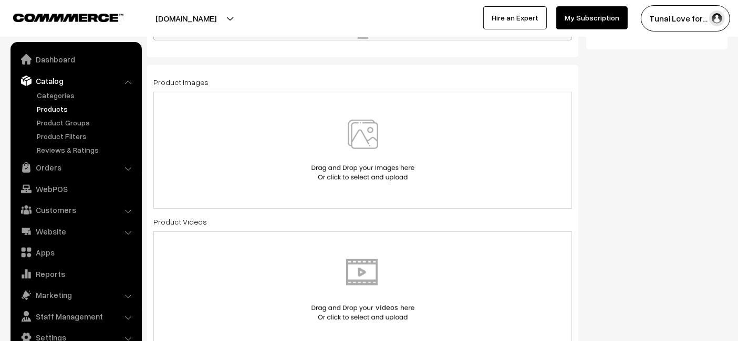
scroll to position [408, 0]
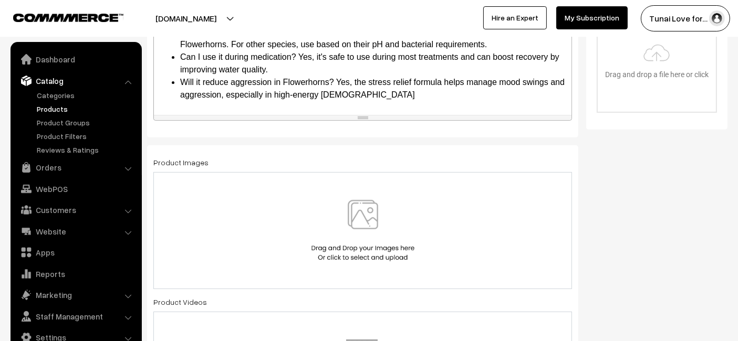
click at [300, 197] on div at bounding box center [362, 230] width 418 height 117
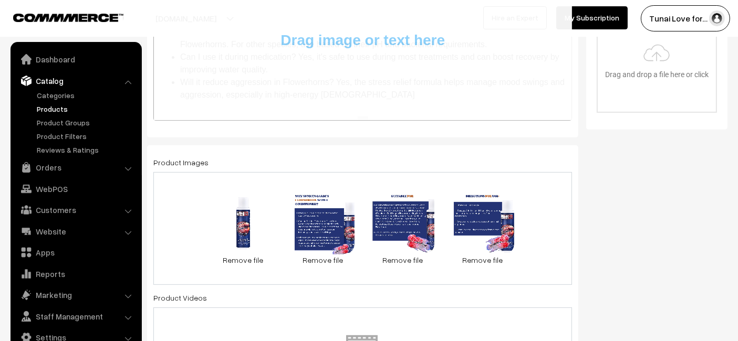
click at [190, 209] on div "65.5 KB 12.1.jpg Check Error Remove file 0.2 MB 12.2.jpg Check Error Remove fil…" at bounding box center [362, 228] width 418 height 113
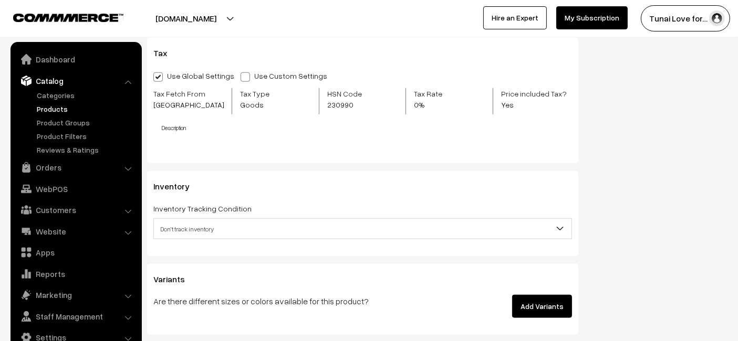
scroll to position [1283, 0]
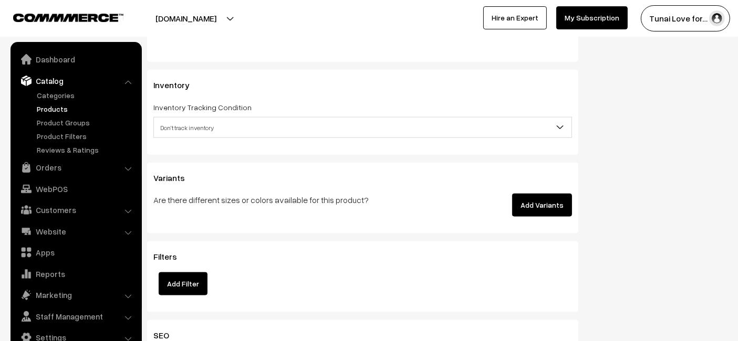
click at [544, 202] on button "Add Variants" at bounding box center [542, 205] width 60 height 23
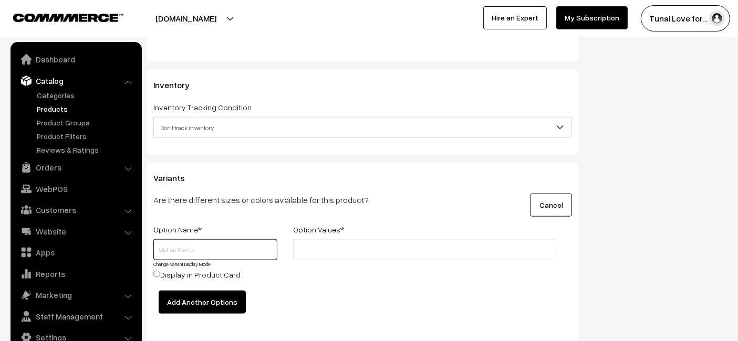
click at [245, 251] on input "text" at bounding box center [215, 249] width 124 height 21
type input "Size"
click at [343, 246] on input "text" at bounding box center [342, 250] width 92 height 11
type input "100ml"
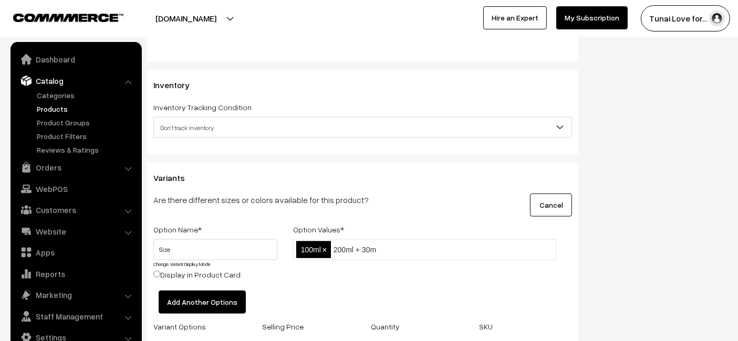
type input "200ml + 30ml"
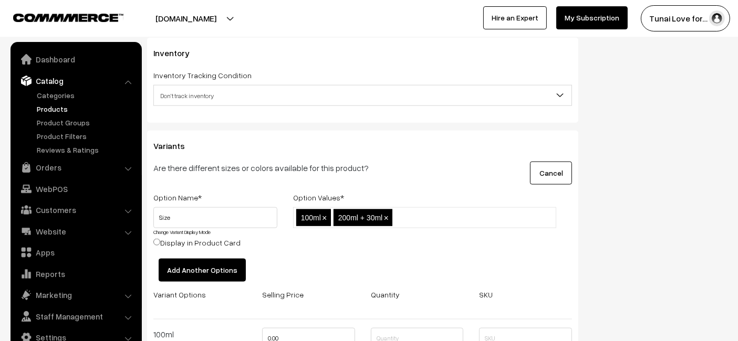
scroll to position [1341, 0]
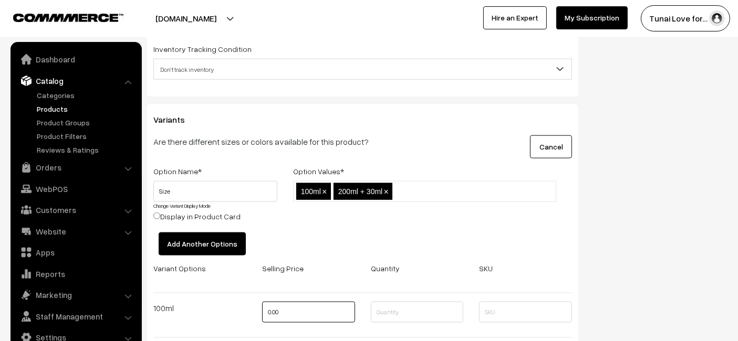
click at [301, 308] on input "0.00" at bounding box center [308, 312] width 93 height 21
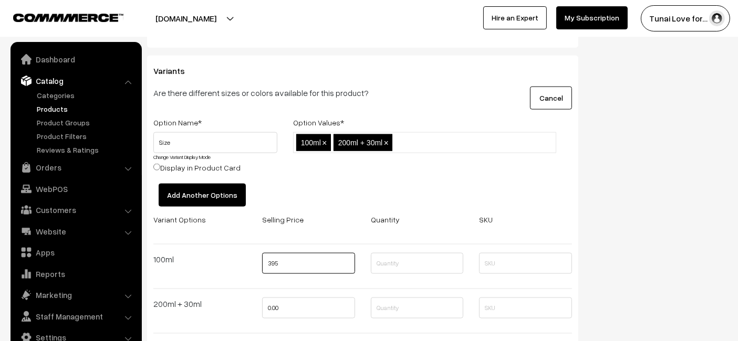
scroll to position [1458, 0]
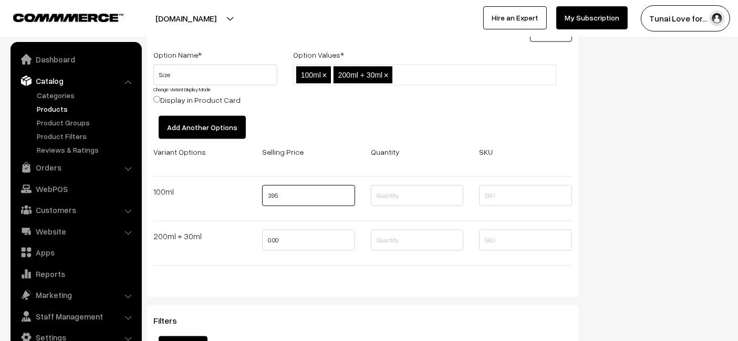
type input "395"
click at [340, 233] on input "0.00" at bounding box center [308, 240] width 93 height 21
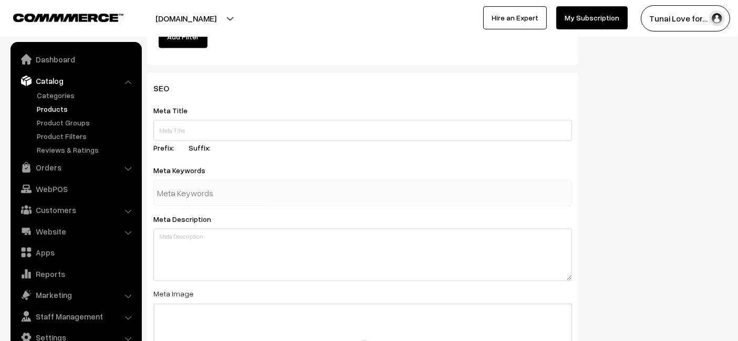
scroll to position [1691, 0]
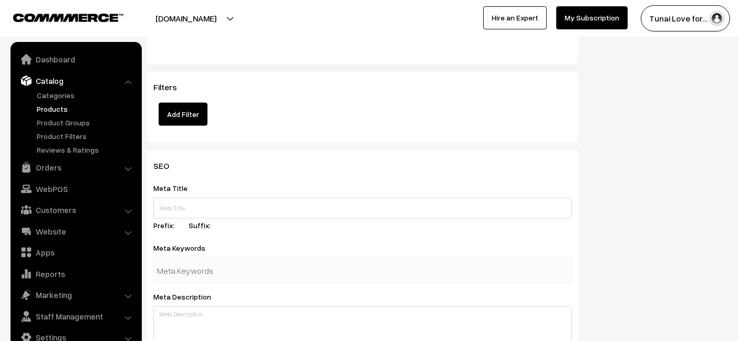
type input "432"
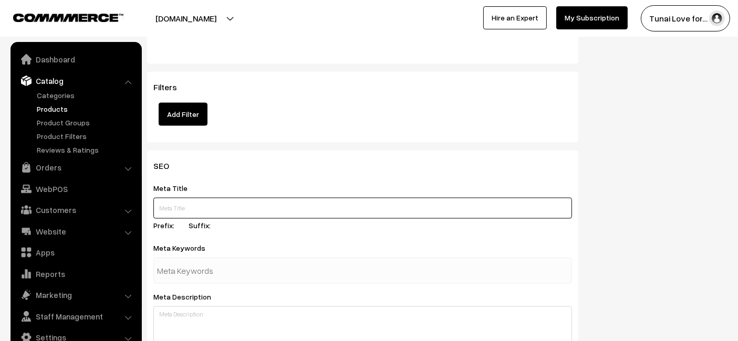
click at [261, 203] on input "text" at bounding box center [362, 208] width 418 height 21
paste input "Sunken Garden Flowerhorn Fish Water Conditioner"
type input "Sunken Garden Flowerhorn Fish Water Conditioner"
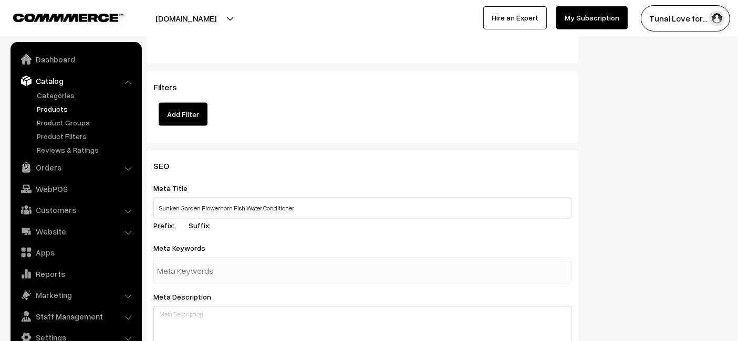
click at [177, 271] on input "text" at bounding box center [211, 270] width 109 height 21
paste input "aquarium water conditioner"
type input "aquarium water conditioner"
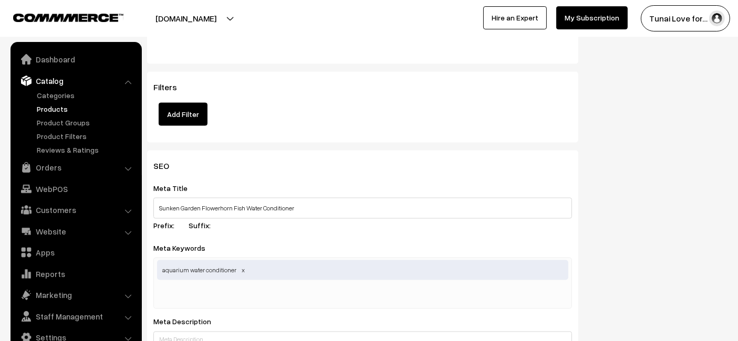
click at [285, 296] on div "aquarium water conditioner" at bounding box center [362, 283] width 418 height 51
paste input "fish color enhancer"
type input "fish color enhancer"
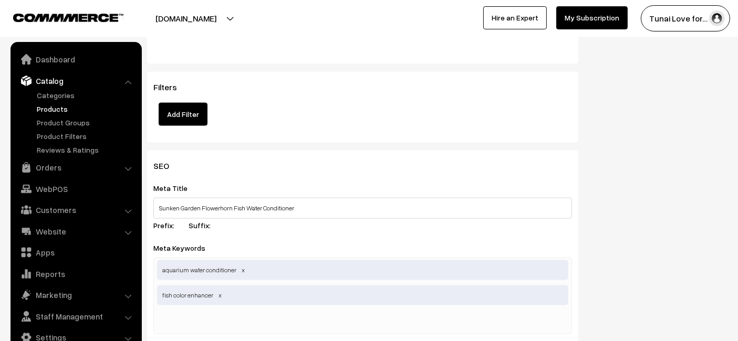
click at [237, 319] on input "text" at bounding box center [211, 321] width 109 height 21
paste input "flowerhorn fish care,"
type input "flowerhorn fish care"
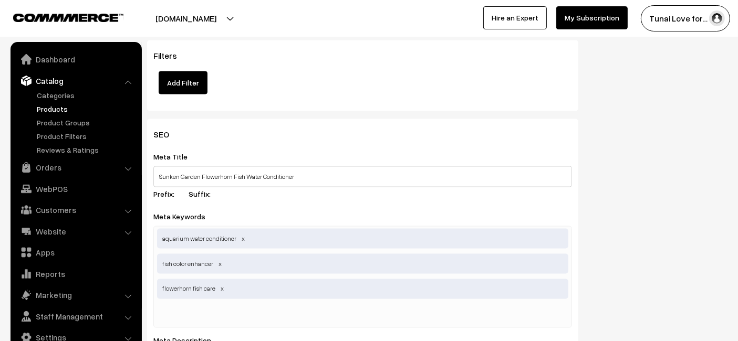
scroll to position [1750, 0]
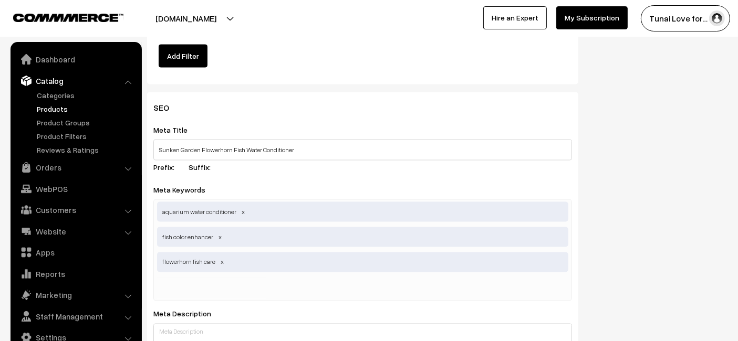
click at [193, 282] on input "text" at bounding box center [211, 288] width 109 height 21
paste input "flowerhorn water conditione"
type input "flowerhorn water conditioner"
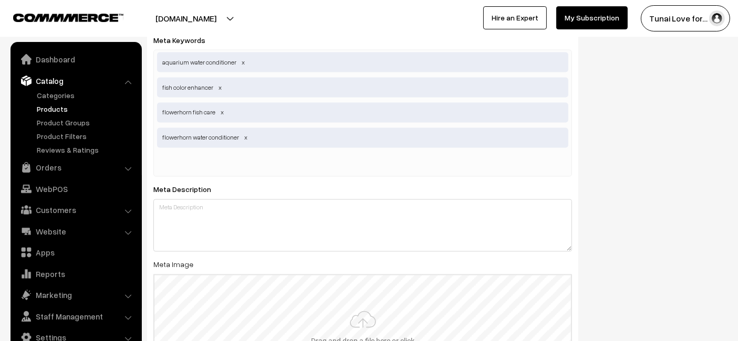
scroll to position [1924, 0]
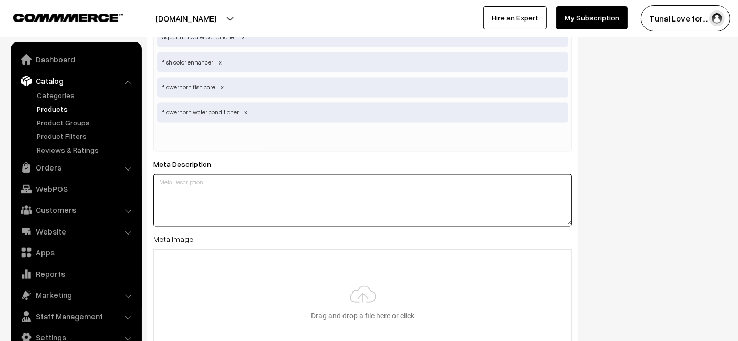
click at [217, 211] on textarea at bounding box center [362, 200] width 418 height 52
click at [201, 200] on textarea at bounding box center [362, 200] width 418 height 52
paste textarea "Sunken Garden Flowerhorn Fish Water Conditioner enhances color, boosts immunity…"
type textarea "Sunken Garden Flowerhorn Fish Water Conditioner enhances color, boosts immunity…"
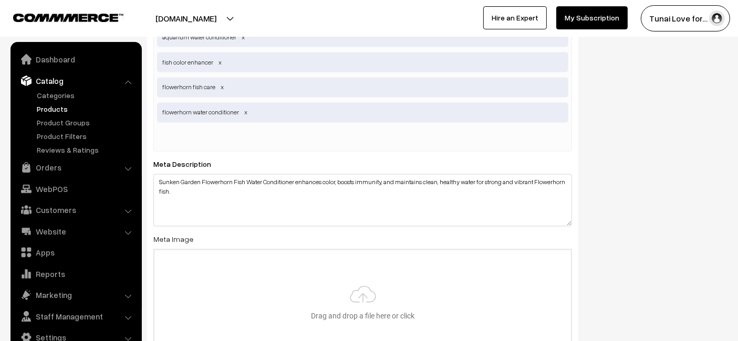
click at [366, 141] on div "aquarium water conditioner fish color enhancer flowerhorn fish care flowerhorn …" at bounding box center [362, 88] width 418 height 127
type input "C:\fakepath\sunken-garden-flowerhorn-fish-water-conditioner.jpg"
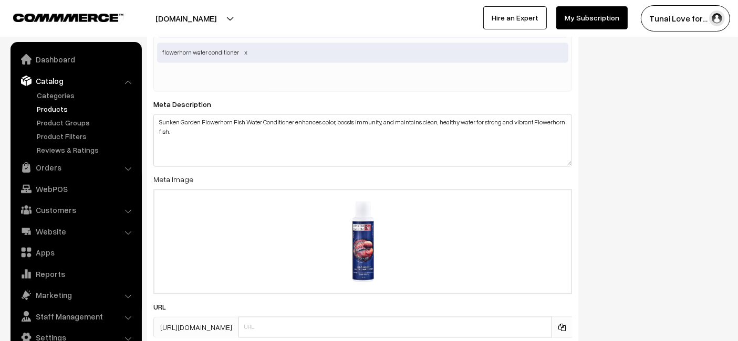
scroll to position [2066, 0]
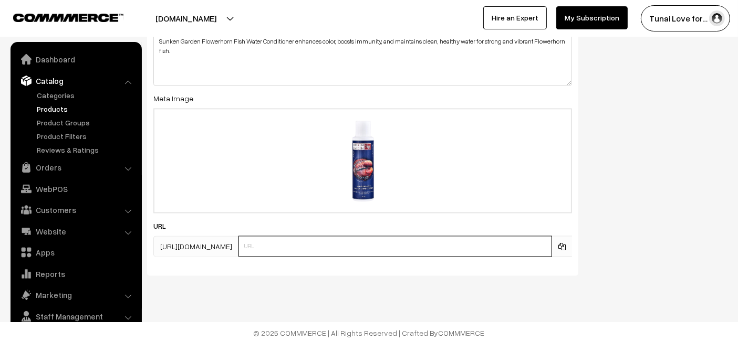
paste input "https://www.yourstore.com/sunken-garden-flowerhorn-fish-water-conditioner"
drag, startPoint x: 323, startPoint y: 239, endPoint x: 194, endPoint y: 244, distance: 129.2
click at [194, 244] on div "https://tunai.in/products/ https://www.yourstore.com/sunken-garden-flowerhorn-f…" at bounding box center [362, 246] width 418 height 21
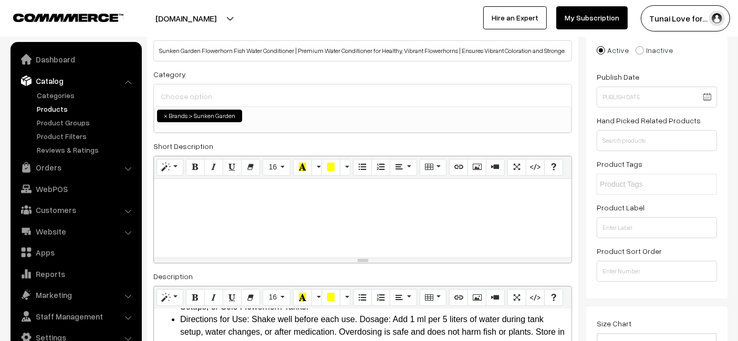
scroll to position [0, 0]
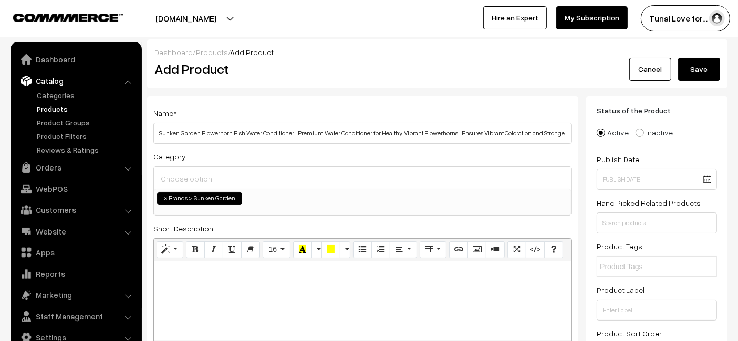
type input "sunken-garden-flowerhorn-fish-water-conditioner"
click at [692, 74] on button "Save" at bounding box center [699, 69] width 42 height 23
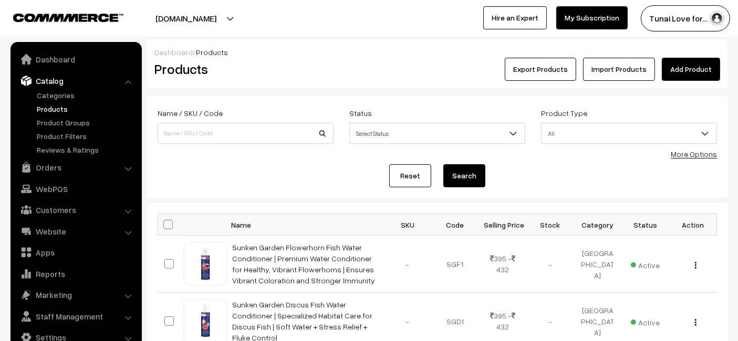
click at [692, 69] on link "Add Product" at bounding box center [690, 69] width 58 height 23
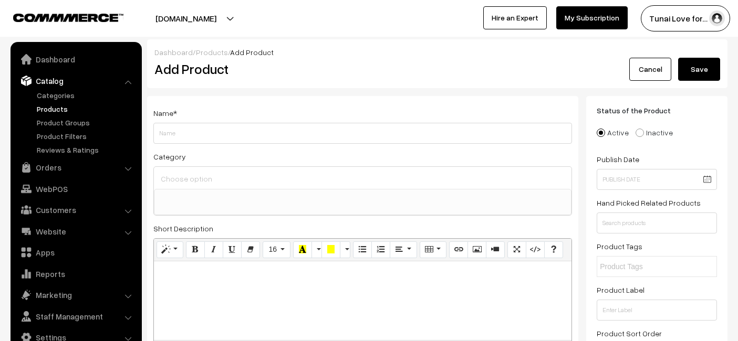
select select
type input "Sunken Garden Goldfish Water Conditioner | pH Stabilizer + Dechlorinator + Para…"
click at [274, 200] on ul at bounding box center [362, 195] width 416 height 13
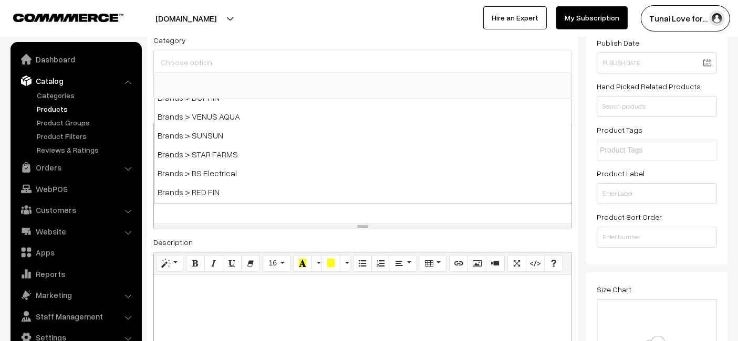
scroll to position [175, 0]
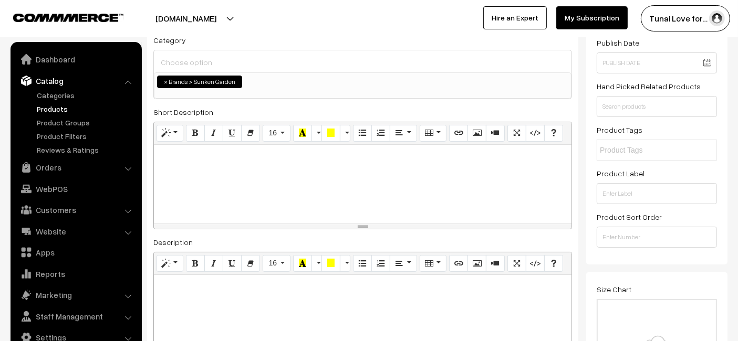
select select "52"
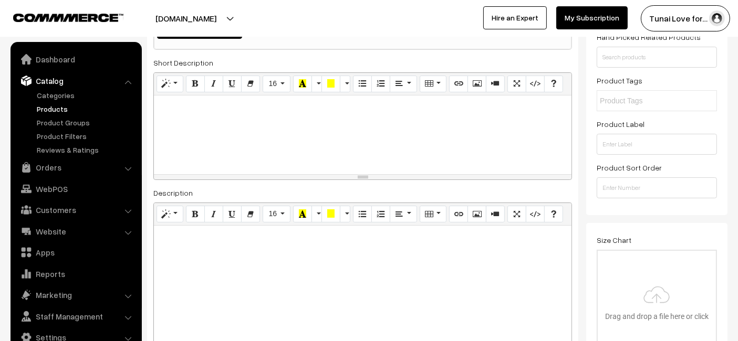
scroll to position [233, 0]
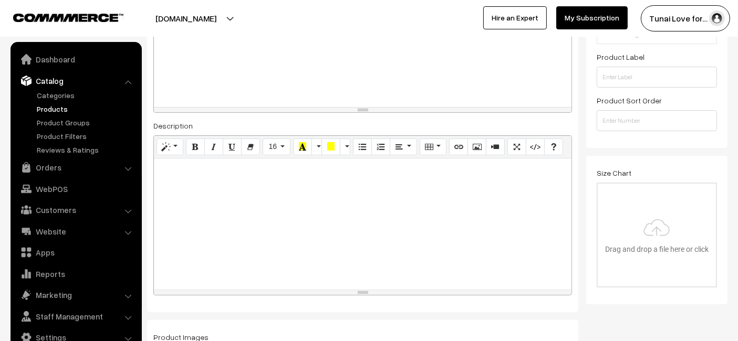
click at [265, 214] on div at bounding box center [362, 224] width 417 height 131
paste div
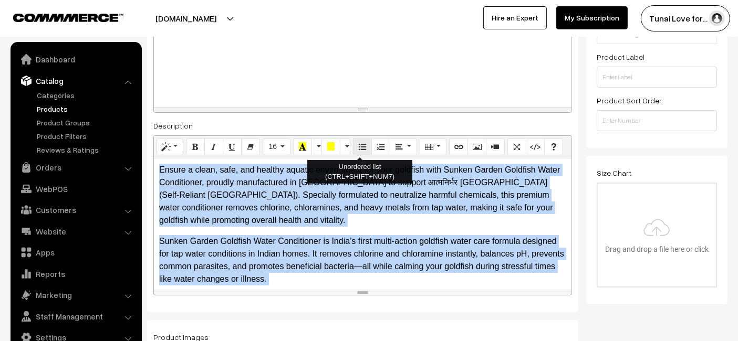
click at [359, 145] on icon "Unordered list (CTRL+SHIFT+NUM7)" at bounding box center [362, 146] width 7 height 8
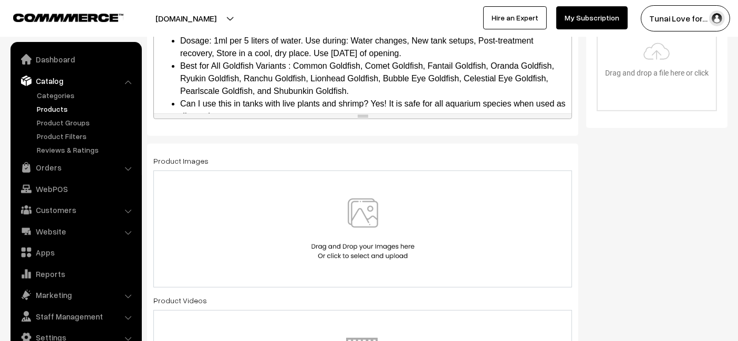
scroll to position [466, 0]
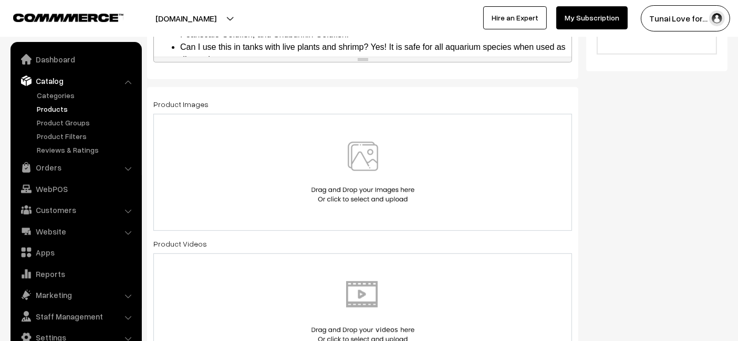
click at [357, 123] on div at bounding box center [362, 172] width 418 height 117
click at [298, 149] on div at bounding box center [362, 172] width 396 height 61
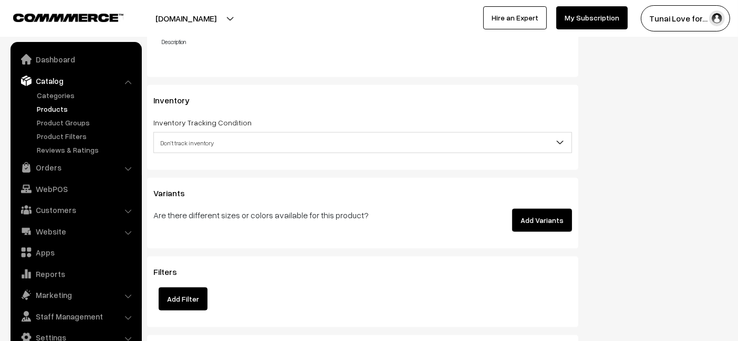
scroll to position [1283, 0]
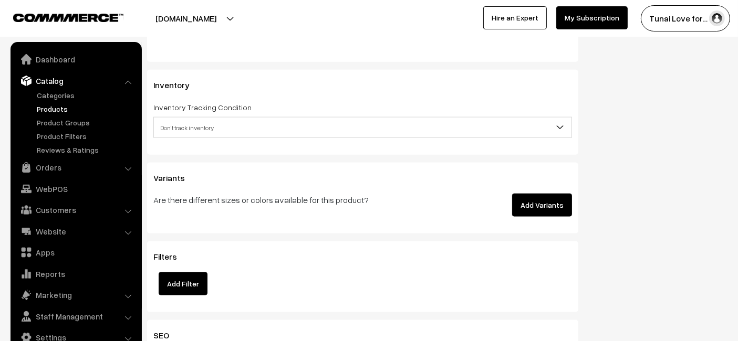
click at [541, 195] on button "Add Variants" at bounding box center [542, 205] width 60 height 23
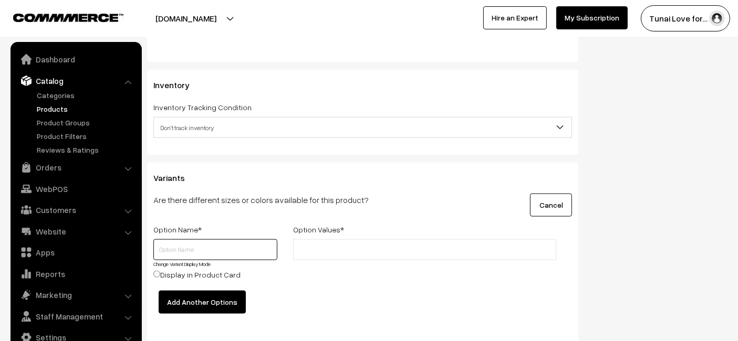
click at [234, 253] on input "text" at bounding box center [215, 249] width 124 height 21
type input "Size"
click at [368, 249] on input "text" at bounding box center [342, 250] width 92 height 11
type input "100ml"
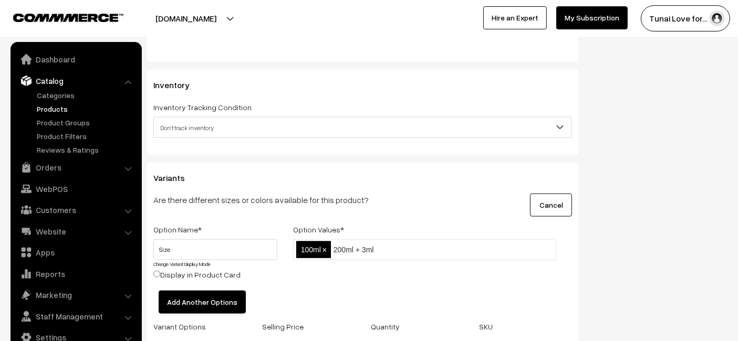
type input "200ml + 30ml"
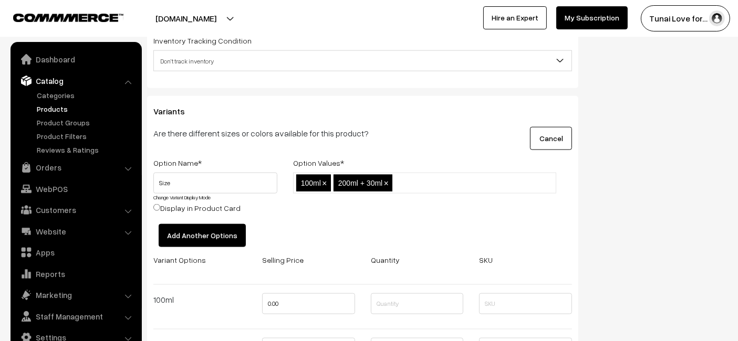
scroll to position [1399, 0]
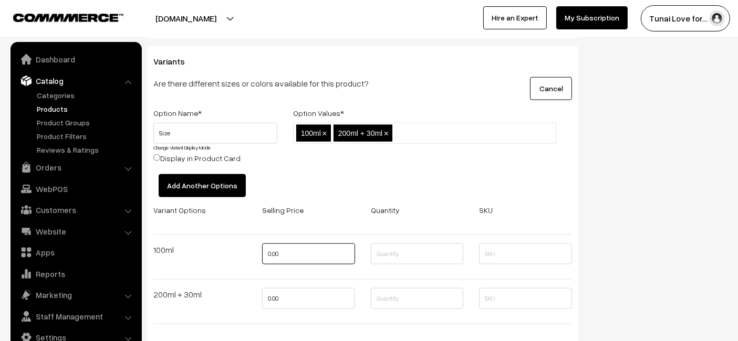
click at [313, 245] on input "0.00" at bounding box center [308, 254] width 93 height 21
type input "395"
click at [298, 294] on input "0.00" at bounding box center [308, 298] width 93 height 21
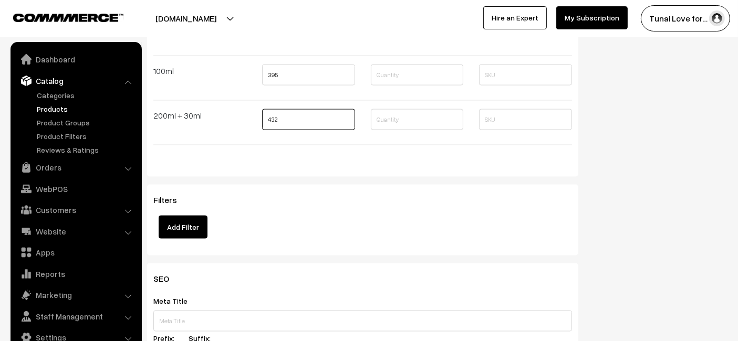
scroll to position [1691, 0]
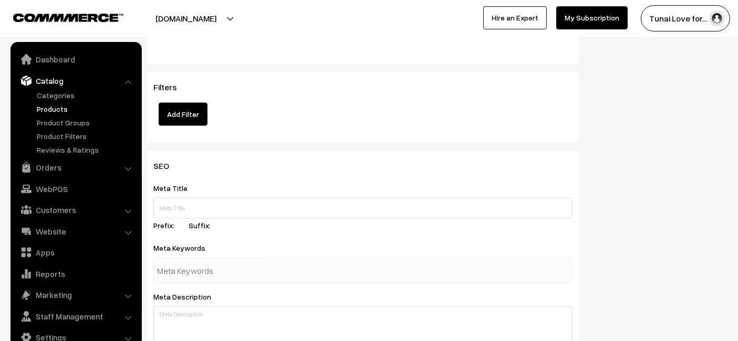
type input "432"
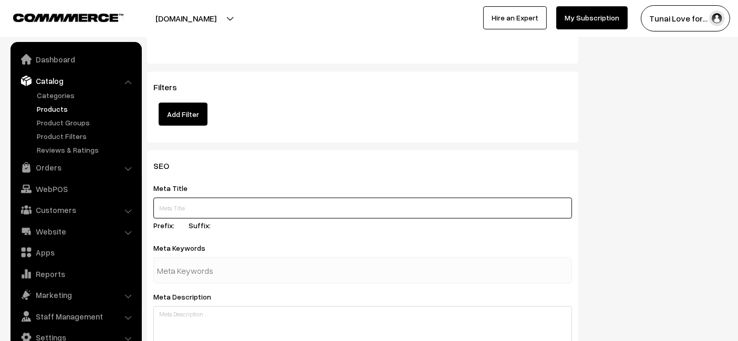
click at [207, 205] on input "text" at bounding box center [362, 208] width 418 height 21
paste input "Sunken Garden Goldfish Water Conditioner"
type input "Sunken Garden Goldfish Water Conditioner"
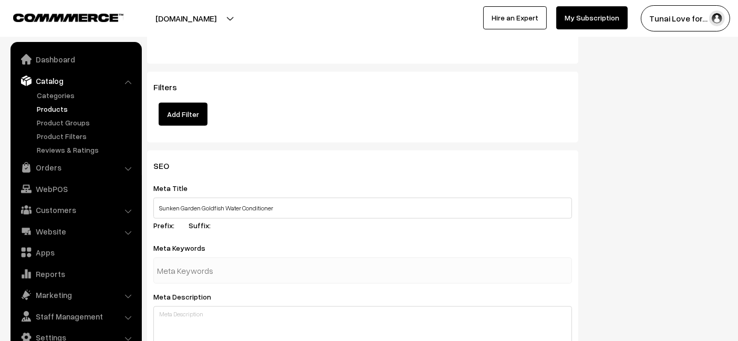
click at [225, 263] on input "text" at bounding box center [211, 270] width 109 height 21
paste input "goldfish water conditioner"
type input "goldfish water conditioner"
click at [276, 242] on div "Meta Keywords goldfish water conditioner" at bounding box center [362, 262] width 418 height 43
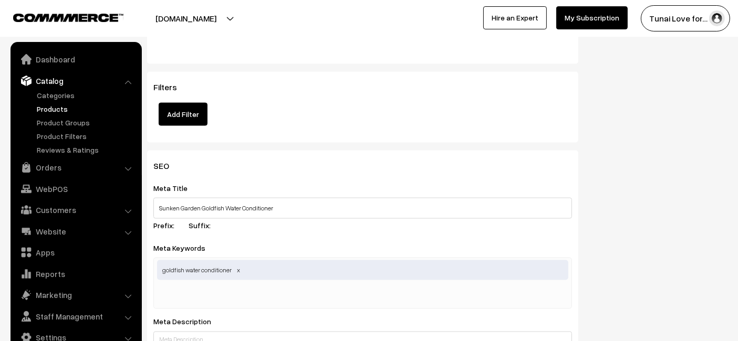
click at [287, 296] on div "goldfish water conditioner" at bounding box center [362, 283] width 418 height 51
paste input "goldfish care"
type input "goldfish care"
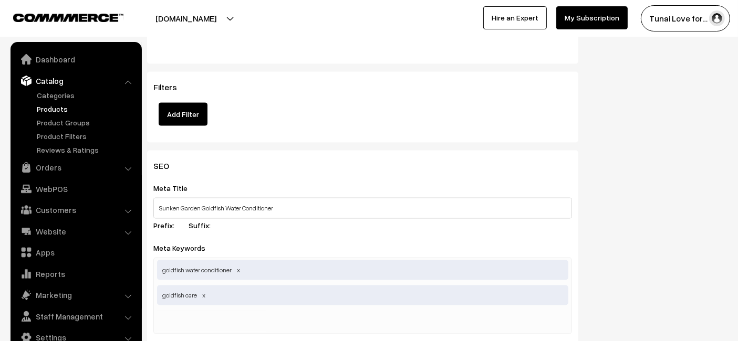
click at [226, 315] on input "text" at bounding box center [211, 321] width 109 height 21
paste input "aquarium water treatment,"
type input "aquarium water treatment"
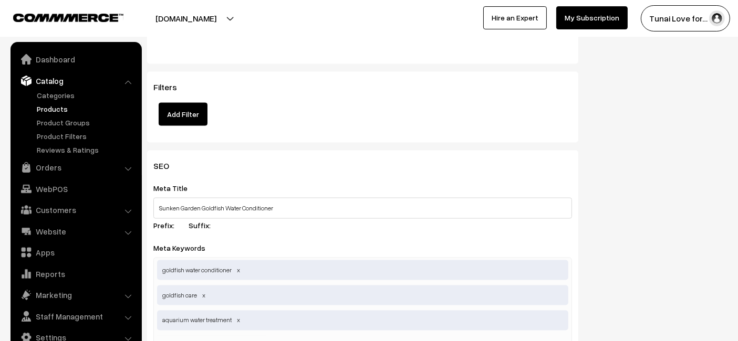
scroll to position [1750, 0]
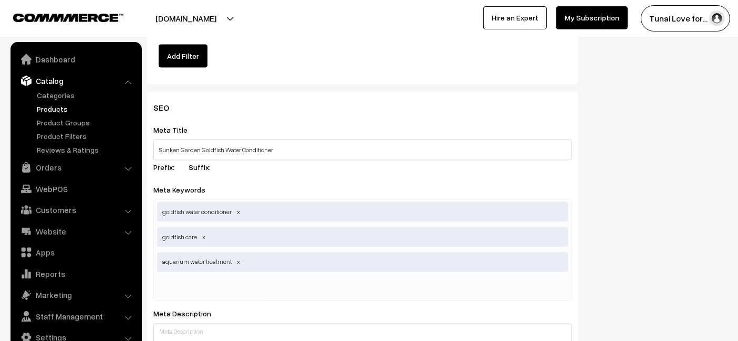
click at [172, 287] on input "text" at bounding box center [211, 288] width 109 height 21
paste input "goldfish"
type input "goldfish"
drag, startPoint x: 385, startPoint y: 95, endPoint x: 387, endPoint y: 108, distance: 13.2
click at [386, 95] on div "SEO Meta Title Sunken Garden Goldfish Water Conditioner Prefix: Suffix: Meta Ke…" at bounding box center [362, 329] width 431 height 474
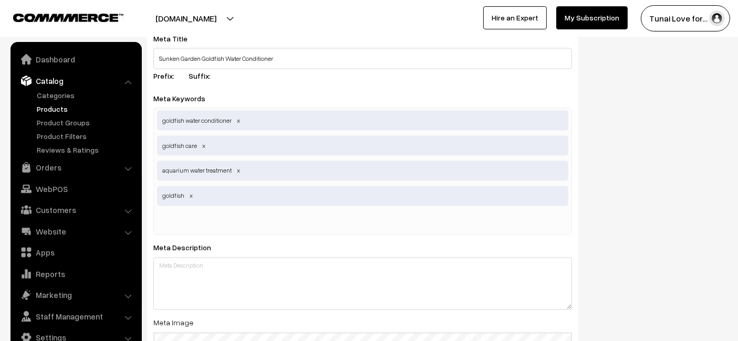
scroll to position [1924, 0]
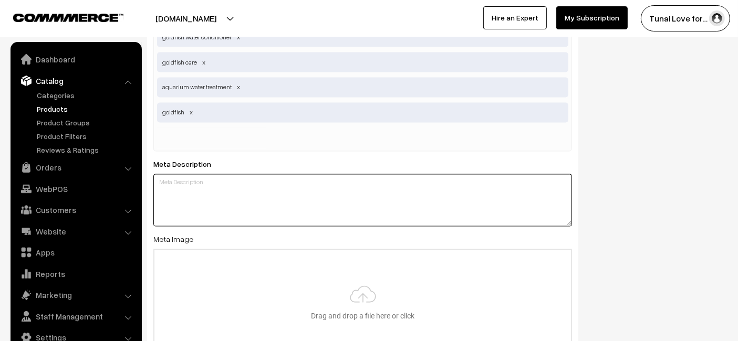
click at [222, 195] on textarea at bounding box center [362, 200] width 418 height 52
paste textarea "Sunken Garden Goldfish Water Conditioner stabilizes pH, removes chlorine, and p…"
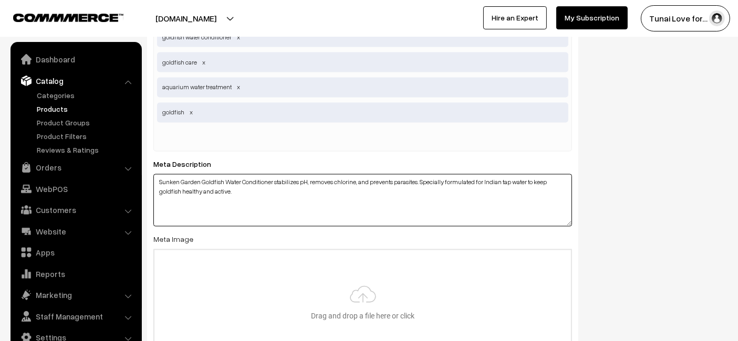
type textarea "Sunken Garden Goldfish Water Conditioner stabilizes pH, removes chlorine, and p…"
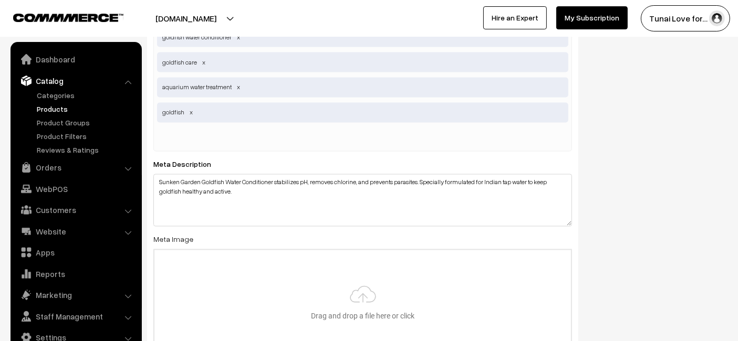
click at [384, 121] on div "goldfish water conditioner goldfish care aquarium water treatment goldfish" at bounding box center [362, 88] width 418 height 127
type input "C:\fakepath\sunken-garden-goldfish-water-conditioner.jpg"
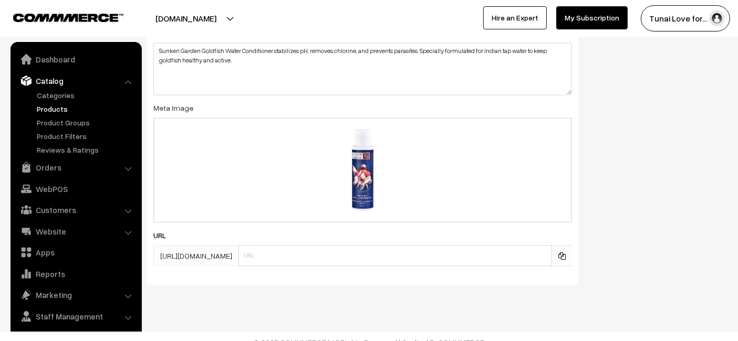
scroll to position [2066, 0]
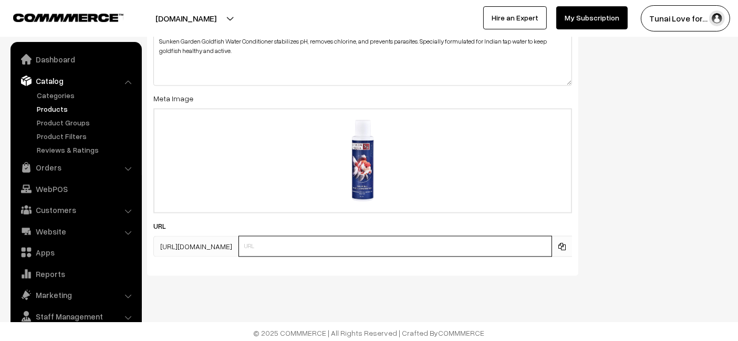
click at [266, 241] on input "text" at bounding box center [394, 246] width 313 height 21
paste input "[URL][DOMAIN_NAME]"
drag, startPoint x: 321, startPoint y: 244, endPoint x: 144, endPoint y: 239, distance: 177.5
click at [168, 265] on div "SEO Meta Title Sunken Garden Goldfish Water Conditioner Prefix: Suffix: Meta Ke…" at bounding box center [362, 25] width 431 height 499
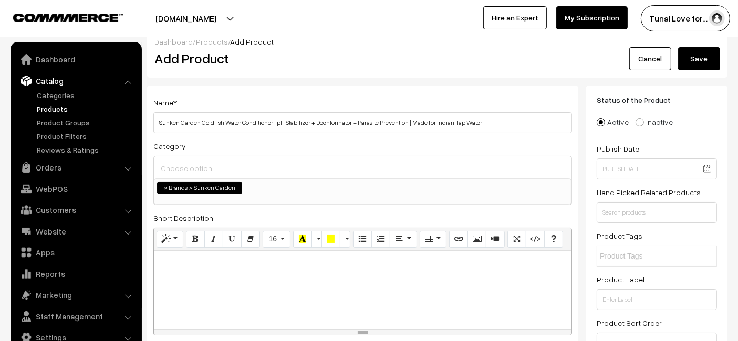
scroll to position [0, 0]
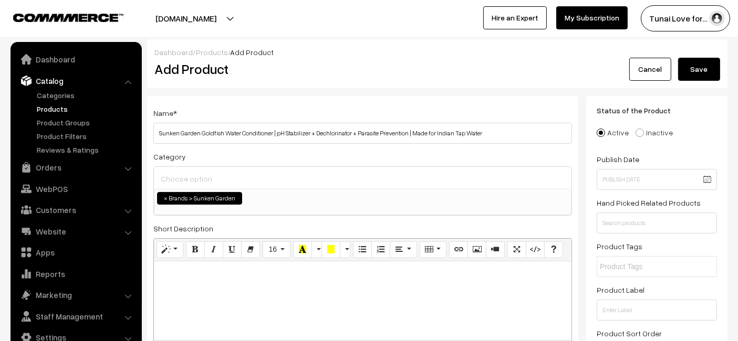
type input "sunken-garden-goldfish-water-conditioner"
click at [705, 60] on button "Save" at bounding box center [699, 69] width 42 height 23
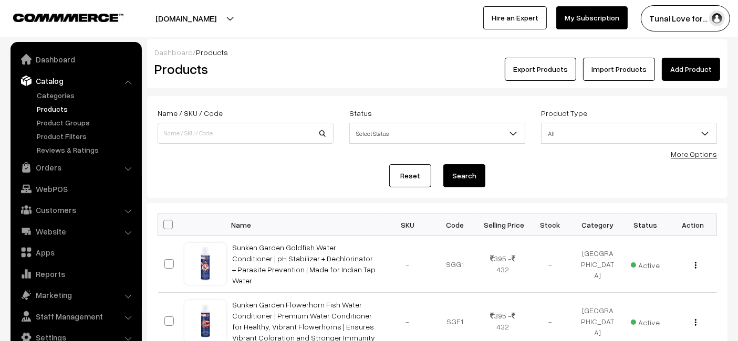
click at [682, 76] on link "Add Product" at bounding box center [690, 69] width 58 height 23
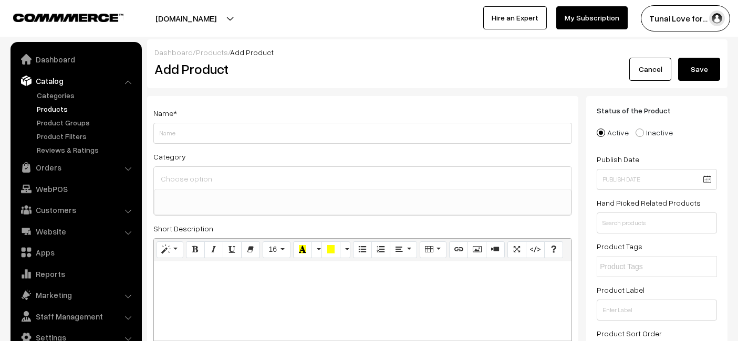
select select
click at [418, 121] on div "Name *" at bounding box center [362, 125] width 418 height 37
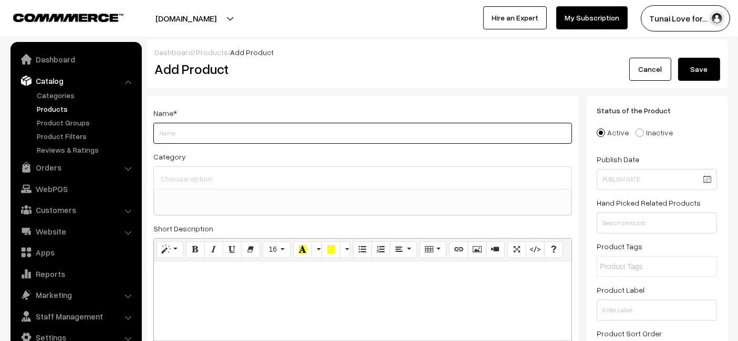
click at [430, 125] on input "Weight" at bounding box center [362, 133] width 418 height 21
paste input "Sunken Garden Good Bacteria Aquarium Water Conditioner | Premium Denitrifying B…"
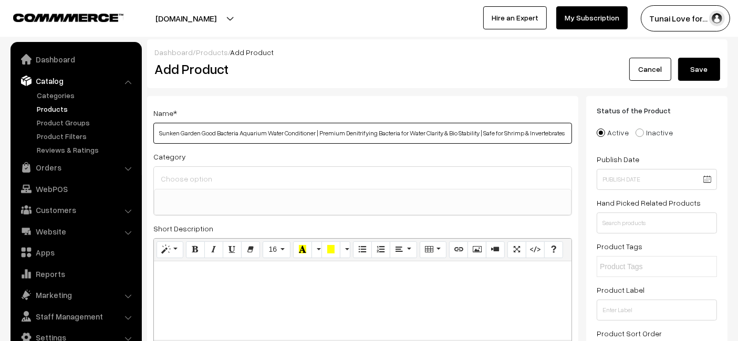
type input "Sunken Garden Good Bacteria Aquarium Water Conditioner | Premium Denitrifying B…"
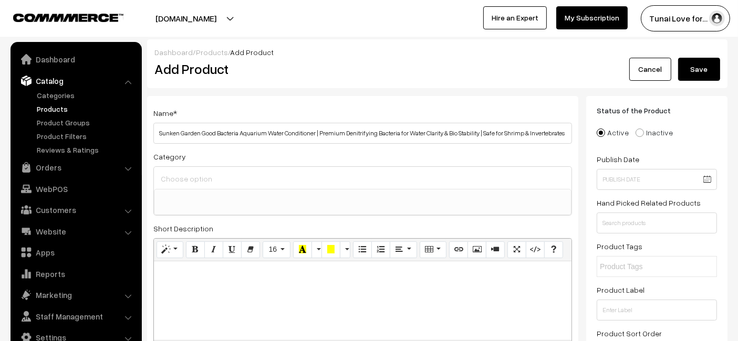
click at [396, 202] on span at bounding box center [362, 202] width 417 height 26
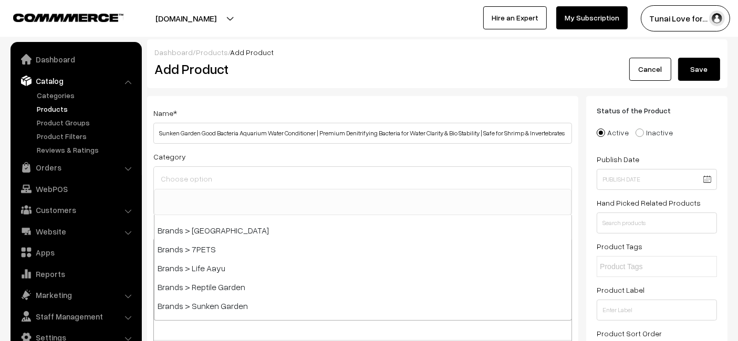
scroll to position [233, 0]
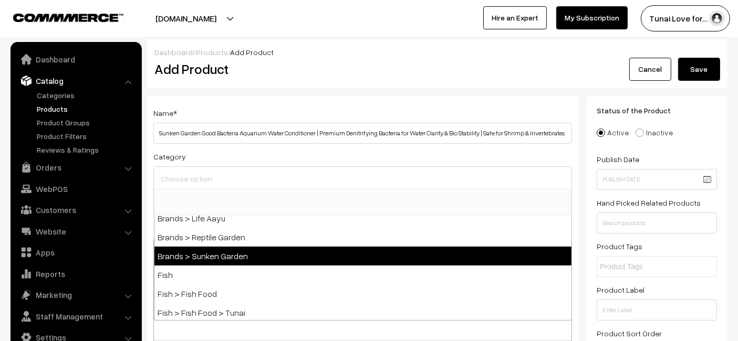
select select "52"
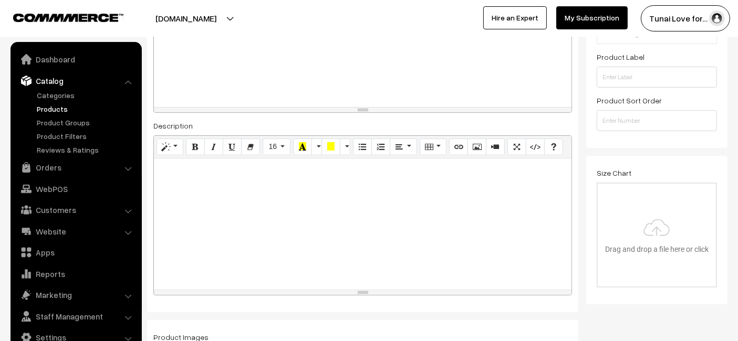
click at [261, 207] on div at bounding box center [362, 224] width 417 height 131
paste div
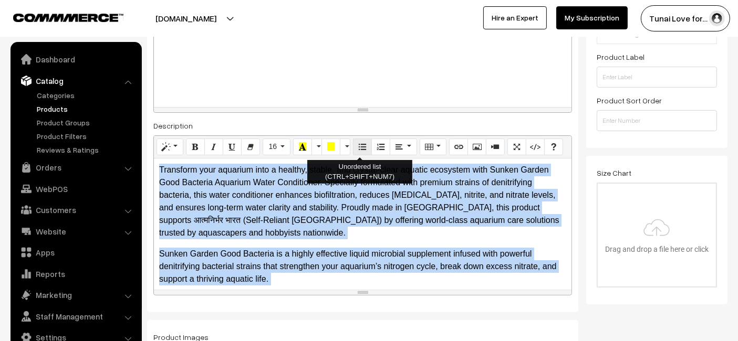
click at [354, 152] on button "Unordered list (CTRL+SHIFT+NUM7)" at bounding box center [362, 147] width 19 height 17
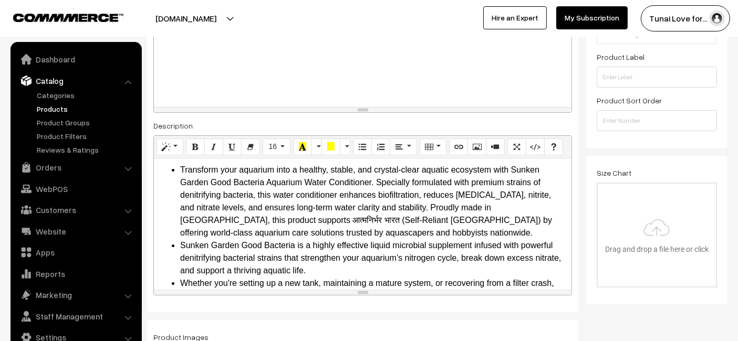
click at [375, 89] on div at bounding box center [362, 67] width 417 height 79
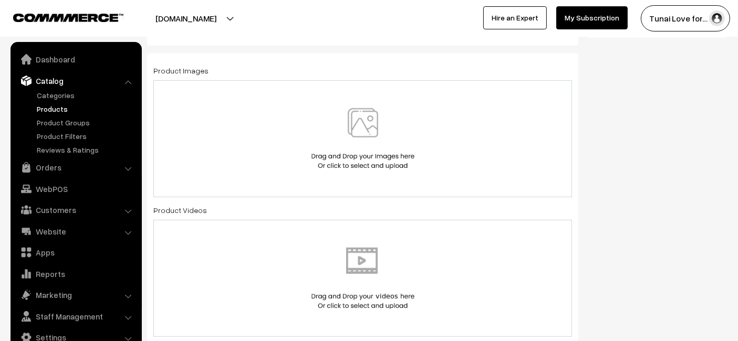
scroll to position [525, 0]
